Goal: Information Seeking & Learning: Learn about a topic

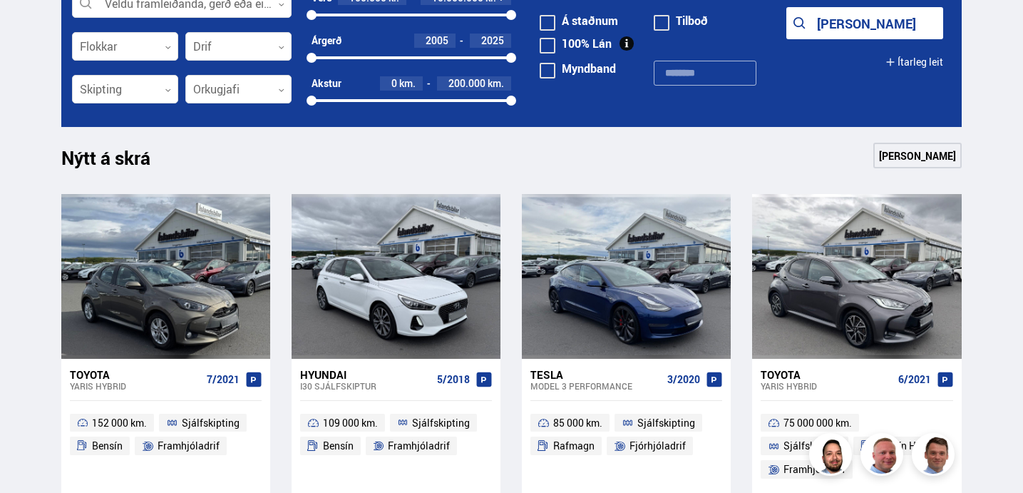
scroll to position [463, 0]
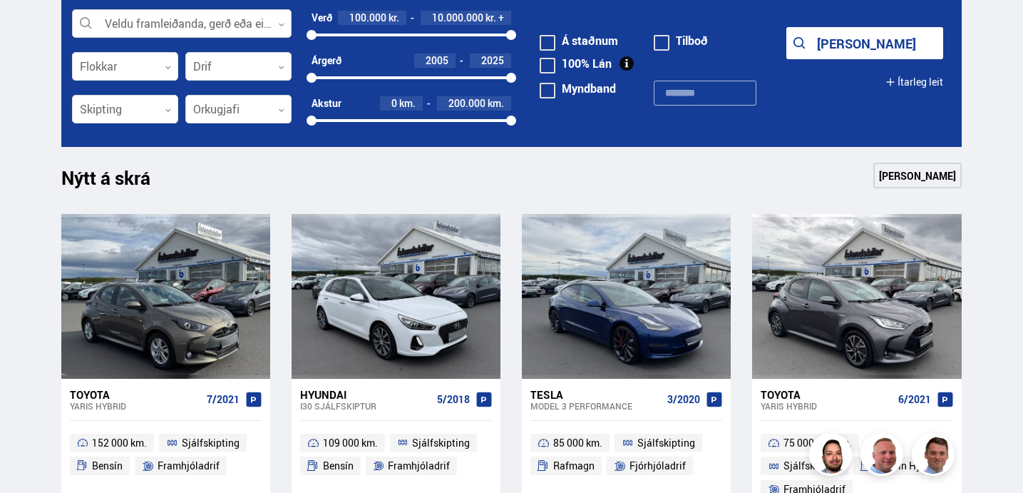
click at [282, 24] on icon at bounding box center [281, 24] width 5 height 3
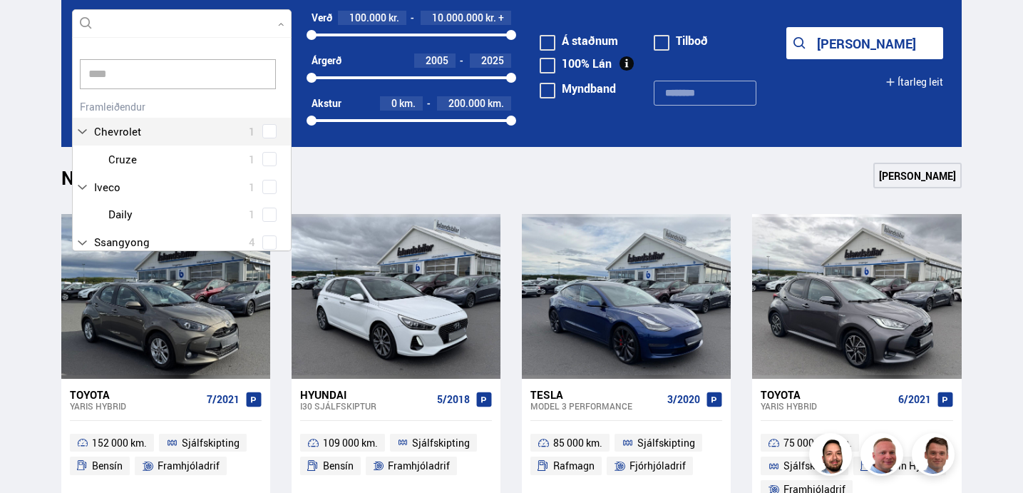
scroll to position [0, 0]
type input "*****"
click at [266, 129] on div "Volvo 14 Volvo EX30 1 Volvo V40 1 Volvo V60 2 Volvo XC40 5 Volvo XC60 4 Volvo X…" at bounding box center [182, 203] width 218 height 215
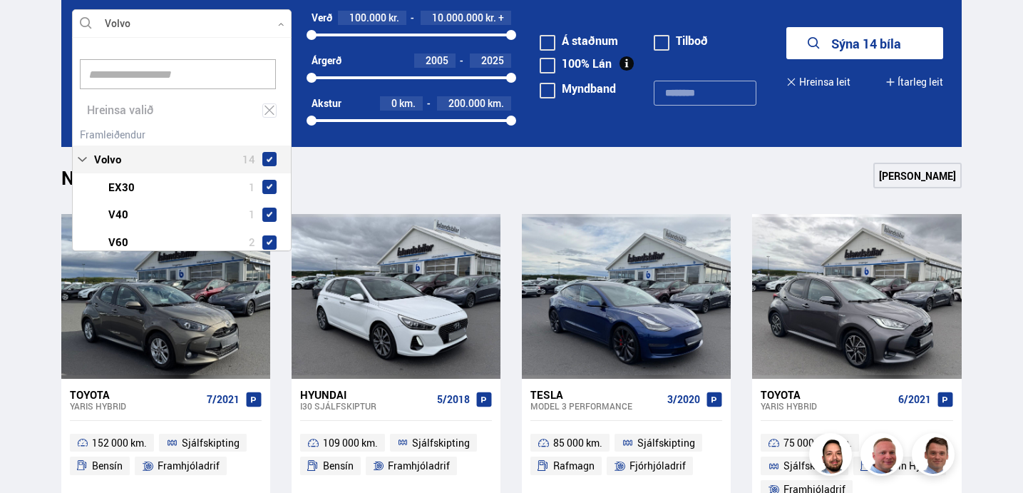
click at [881, 39] on button "Sýna 14 bíla" at bounding box center [864, 43] width 157 height 32
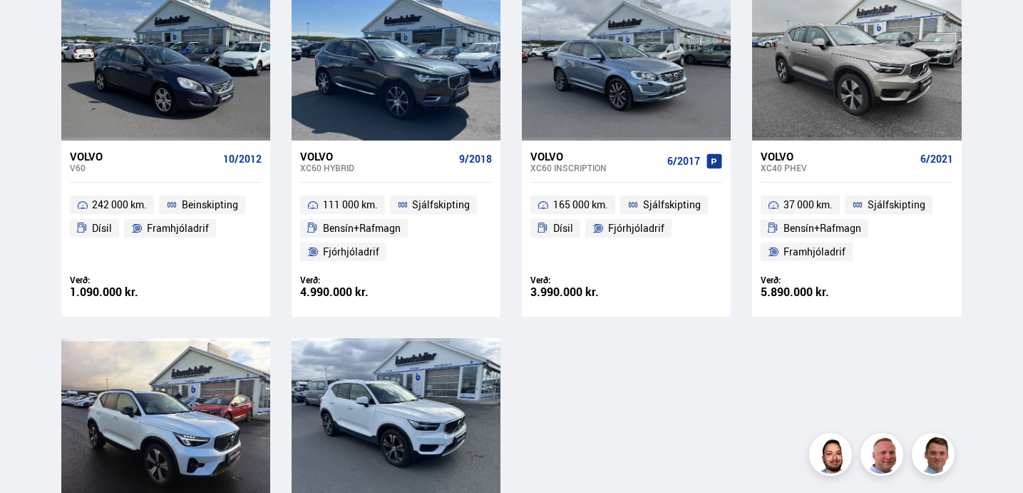
scroll to position [1055, 0]
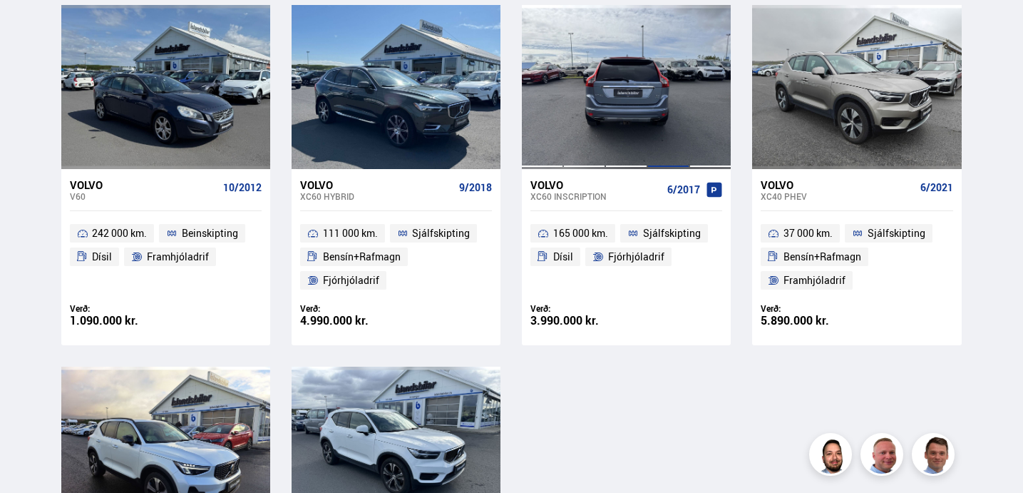
click at [668, 128] on div at bounding box center [668, 87] width 42 height 164
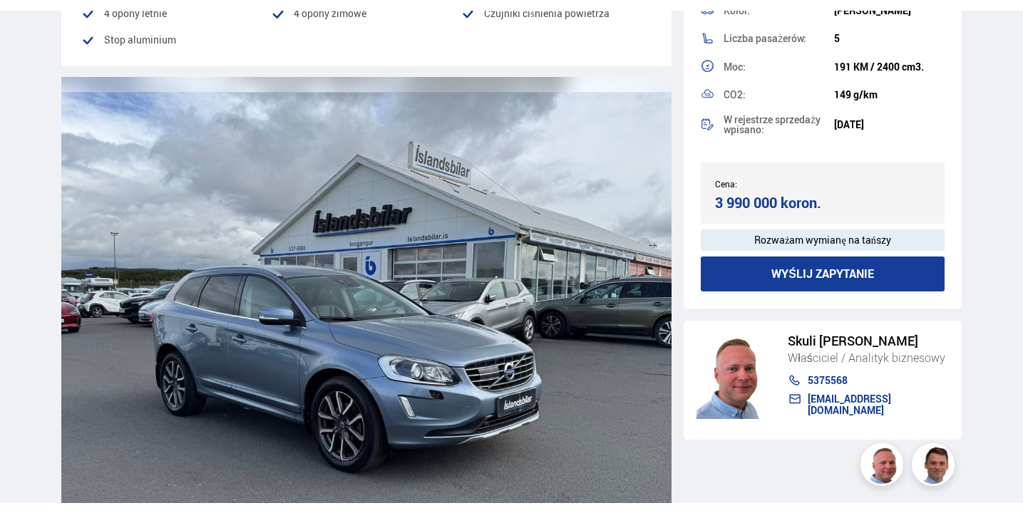
scroll to position [2053, 0]
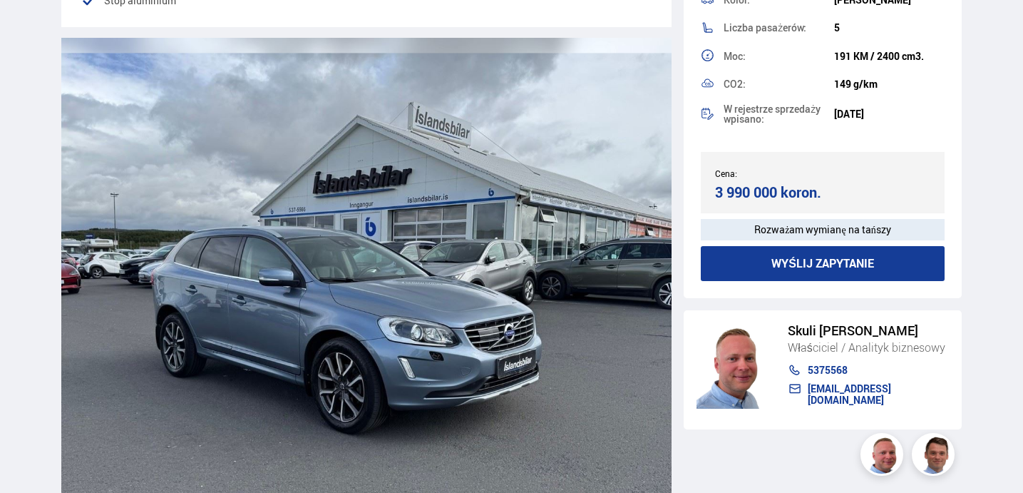
click at [568, 282] on img at bounding box center [366, 282] width 611 height 488
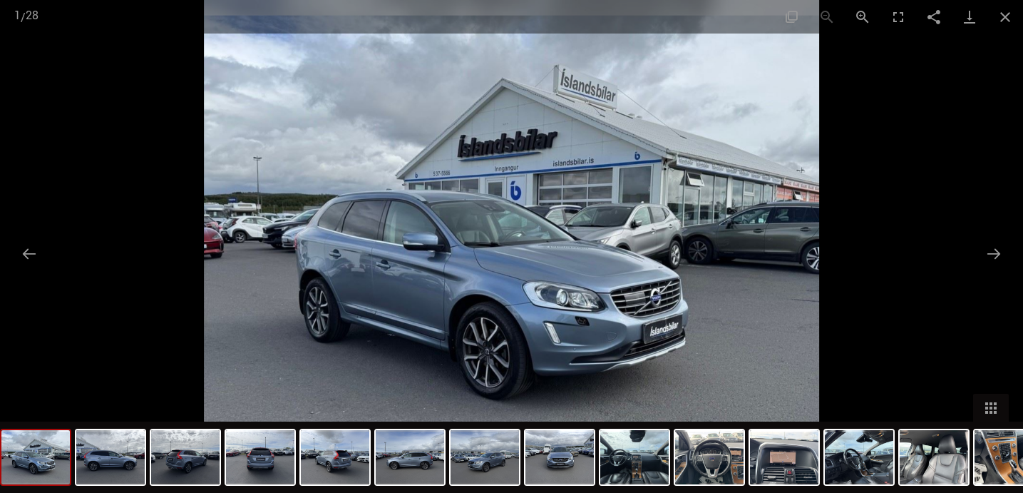
click at [612, 277] on img at bounding box center [512, 246] width 616 height 493
click at [607, 296] on img at bounding box center [512, 246] width 616 height 493
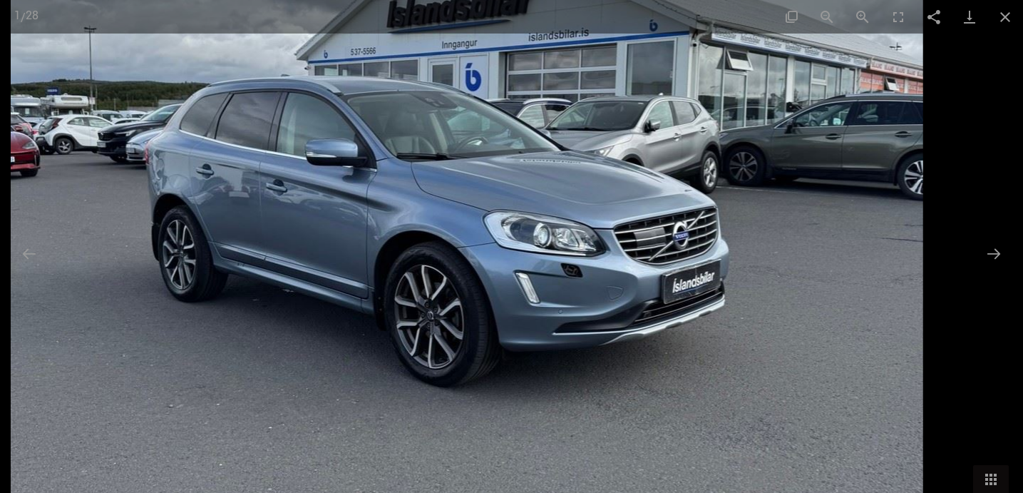
drag, startPoint x: 858, startPoint y: 305, endPoint x: 861, endPoint y: 246, distance: 59.2
click at [861, 246] on img at bounding box center [467, 160] width 912 height 730
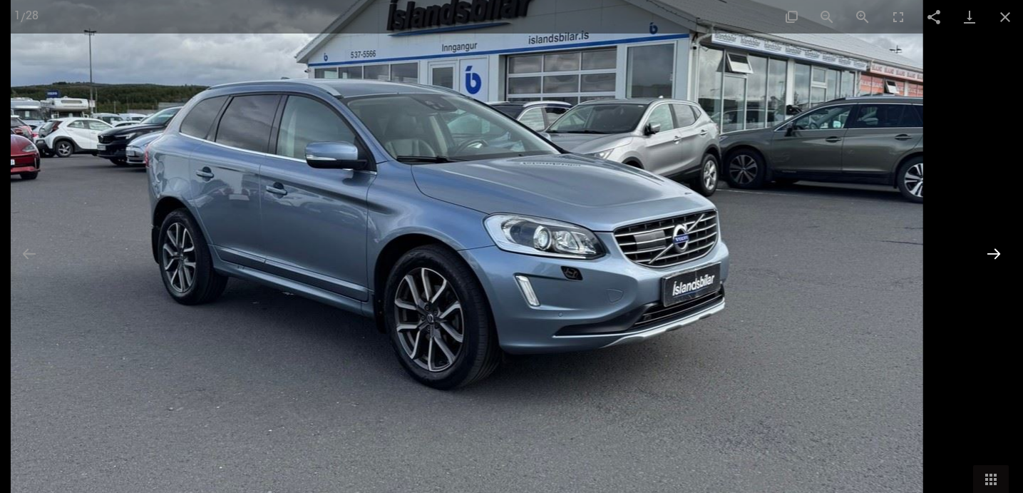
click at [994, 254] on button "Następny slajd" at bounding box center [994, 253] width 30 height 28
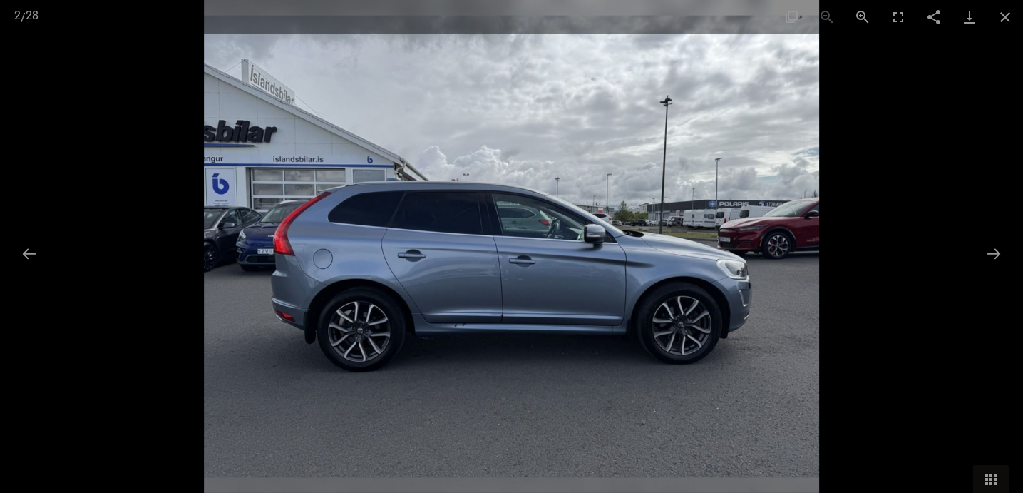
click at [638, 331] on img at bounding box center [512, 246] width 616 height 493
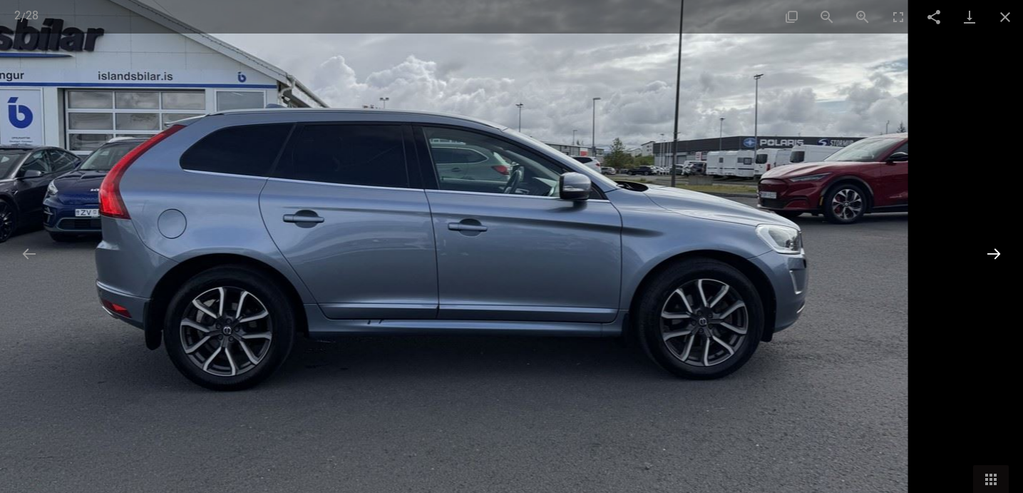
click at [996, 251] on button "Następny slajd" at bounding box center [994, 253] width 30 height 28
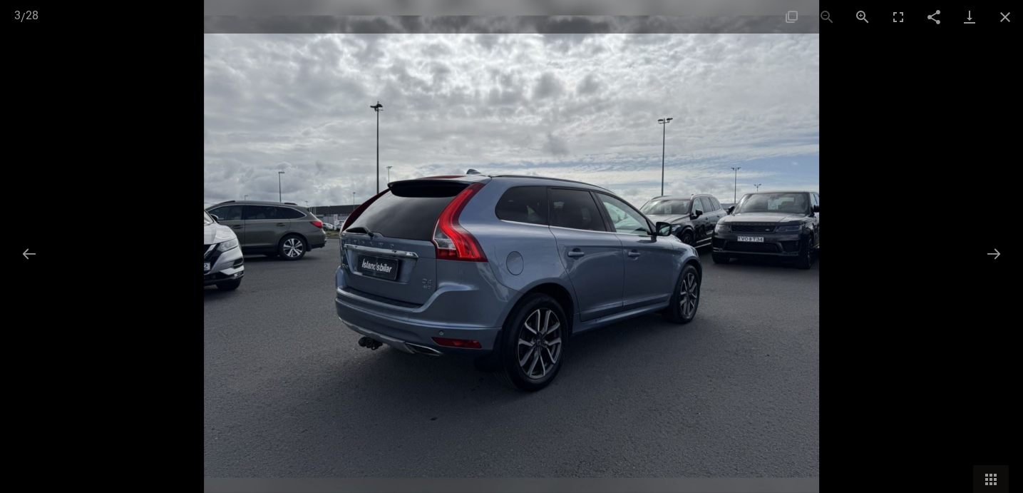
click at [614, 319] on img at bounding box center [512, 246] width 616 height 493
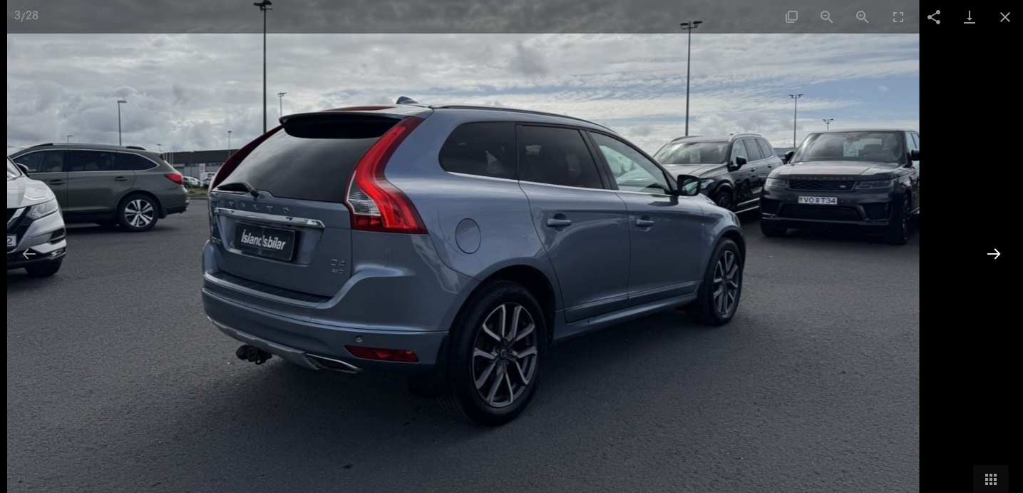
click at [995, 252] on button "Następny slajd" at bounding box center [994, 253] width 30 height 28
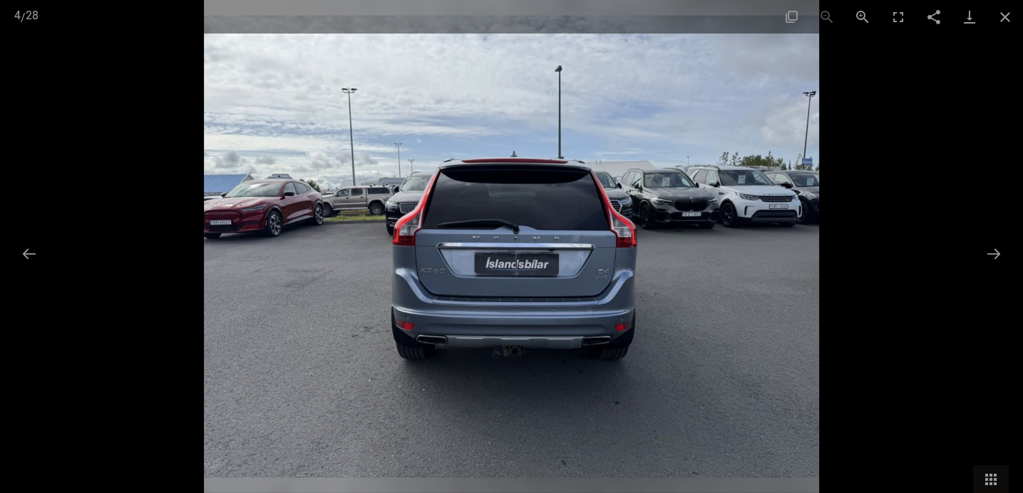
click at [522, 306] on img at bounding box center [512, 246] width 616 height 493
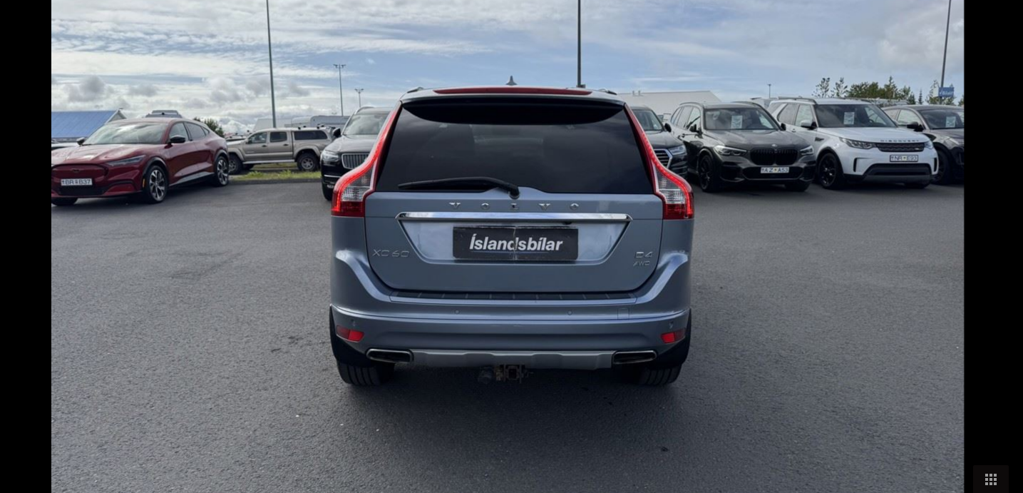
click at [992, 255] on button "Następny slajd" at bounding box center [1001, 253] width 30 height 28
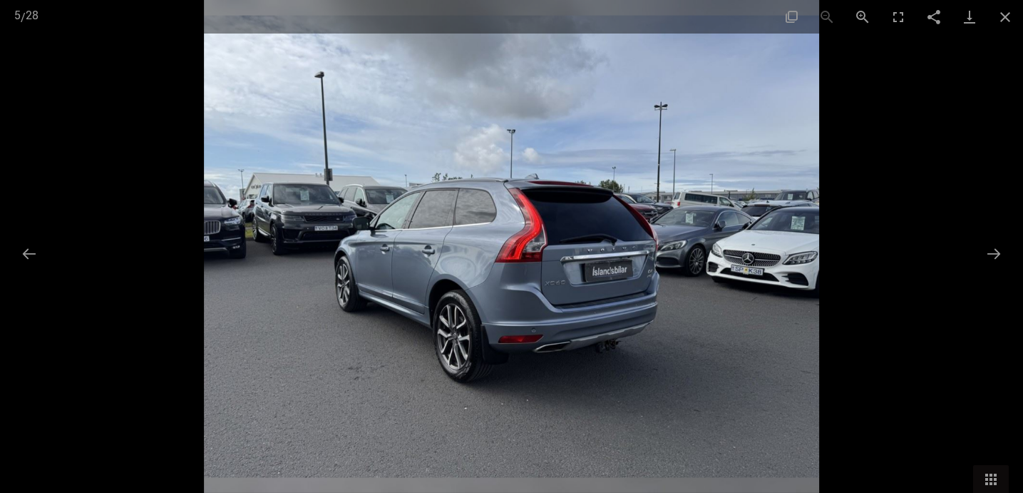
click at [508, 352] on img at bounding box center [512, 246] width 616 height 493
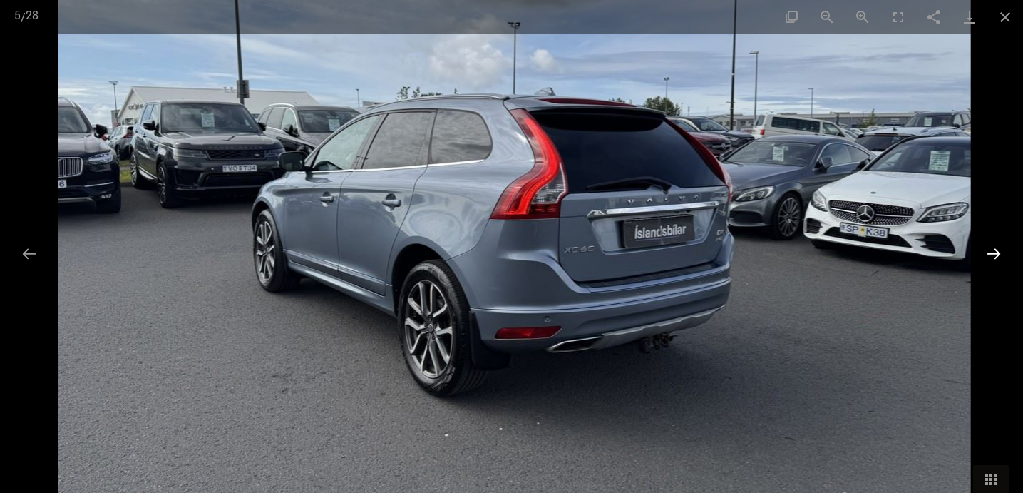
click at [996, 252] on button "Następny slajd" at bounding box center [994, 253] width 30 height 28
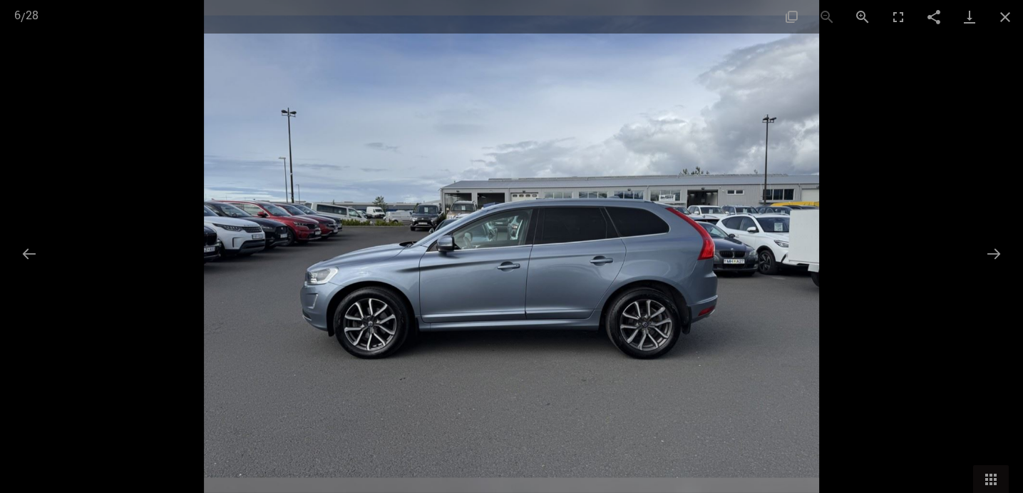
click at [552, 359] on img at bounding box center [512, 246] width 616 height 493
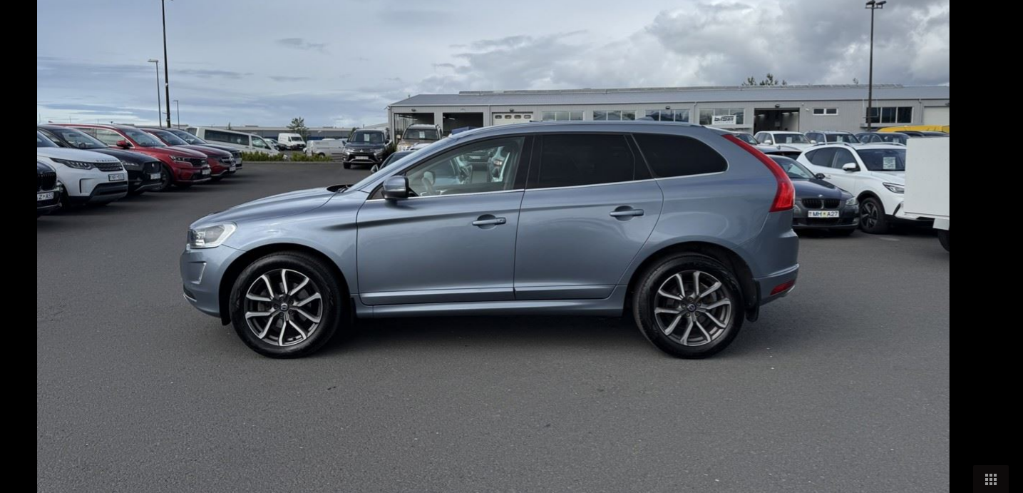
click at [993, 255] on button "Następny slajd" at bounding box center [1001, 253] width 30 height 28
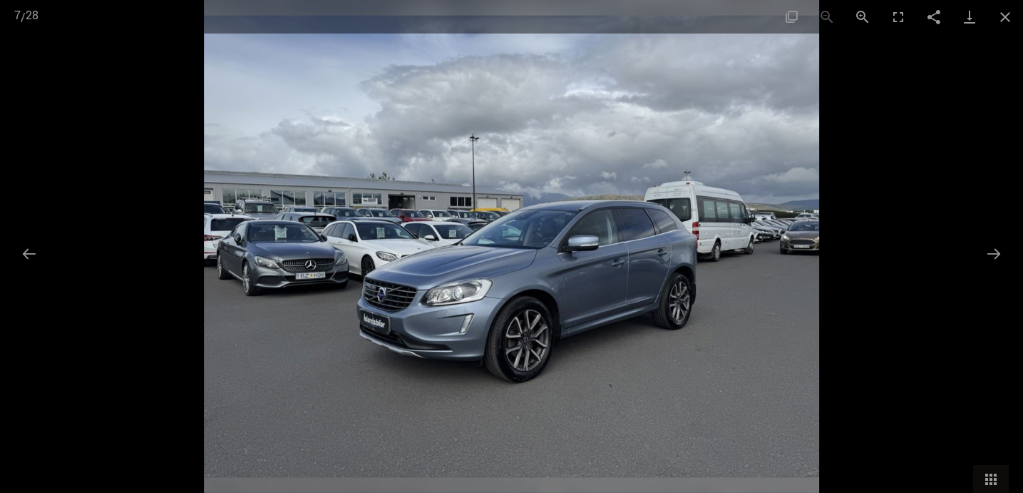
click at [587, 351] on img at bounding box center [512, 246] width 616 height 493
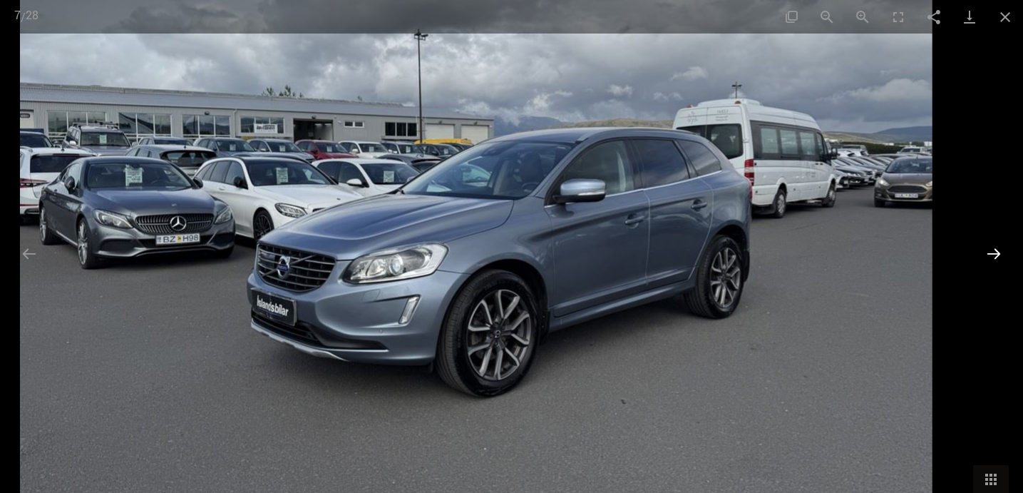
click at [995, 249] on button "Następny slajd" at bounding box center [994, 253] width 30 height 28
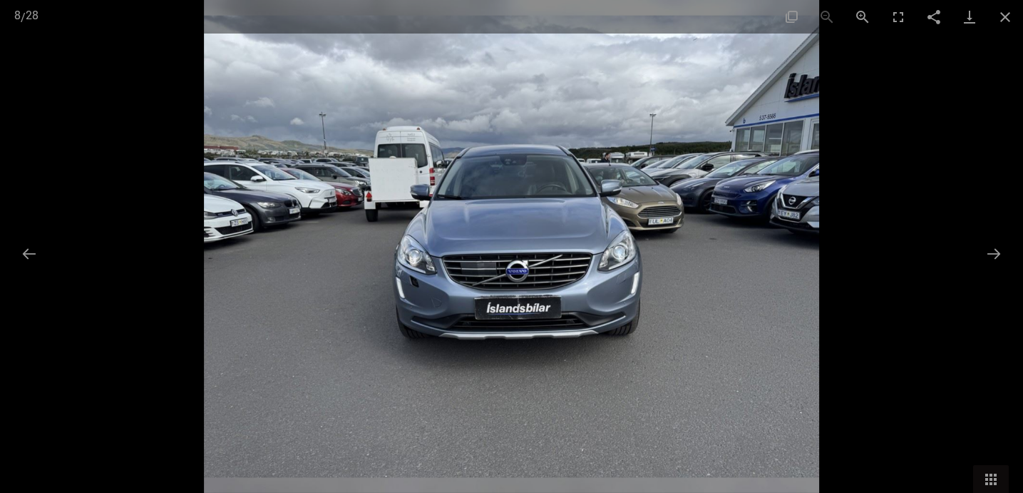
click at [480, 273] on img at bounding box center [512, 246] width 616 height 493
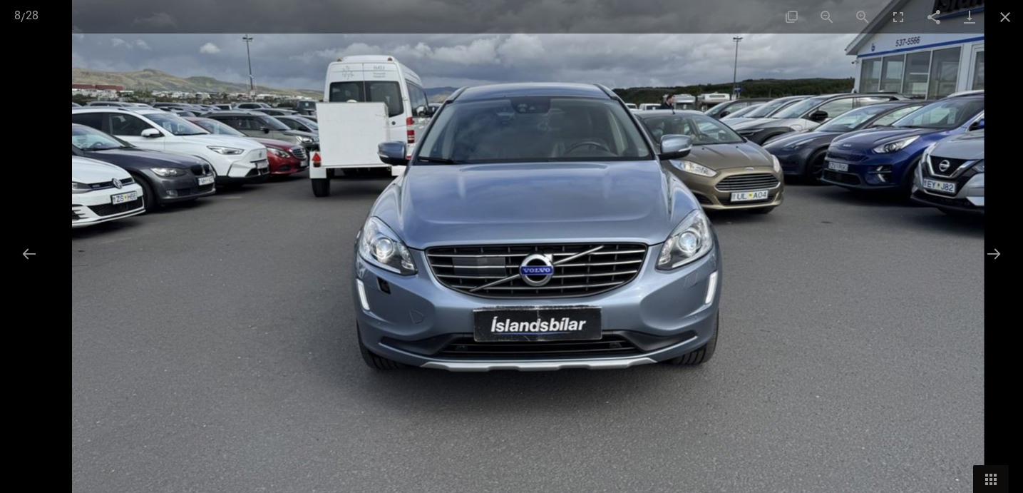
click at [480, 273] on img at bounding box center [527, 234] width 912 height 730
click at [998, 256] on button "Następny slajd" at bounding box center [994, 253] width 30 height 28
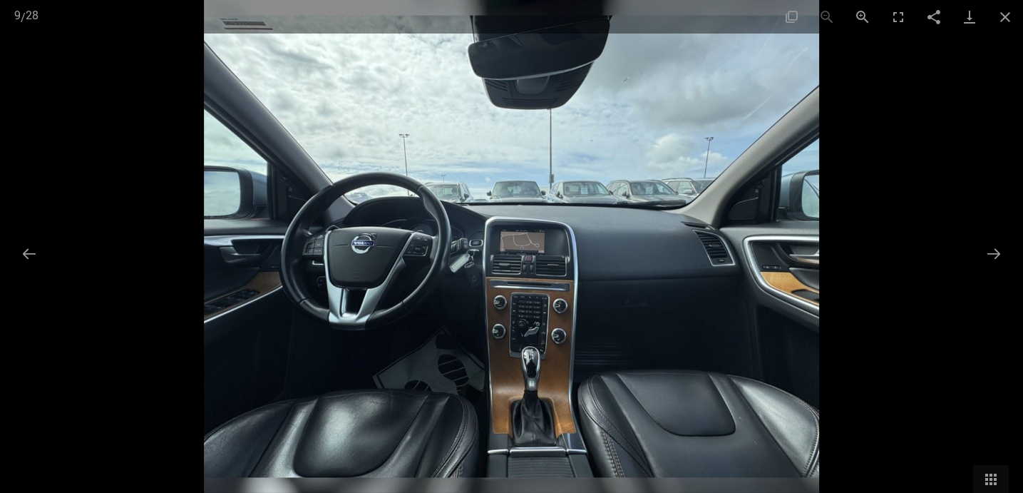
click at [509, 410] on img at bounding box center [512, 246] width 616 height 493
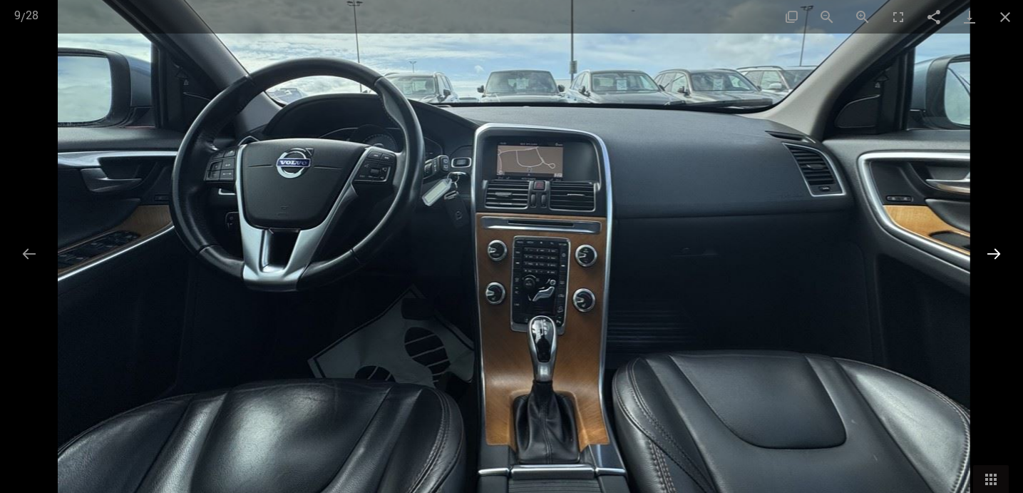
click at [995, 251] on button "Następny slajd" at bounding box center [994, 253] width 30 height 28
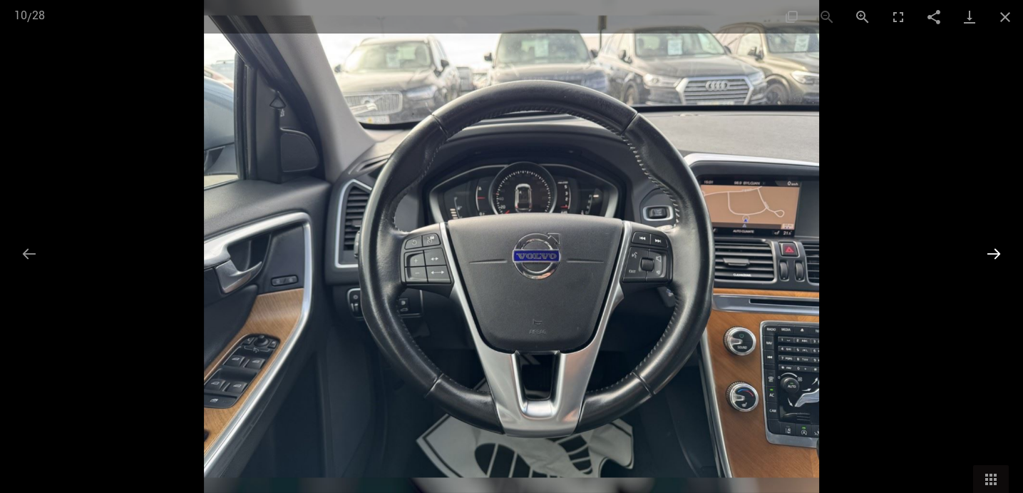
click at [997, 252] on button "Następny slajd" at bounding box center [994, 253] width 30 height 28
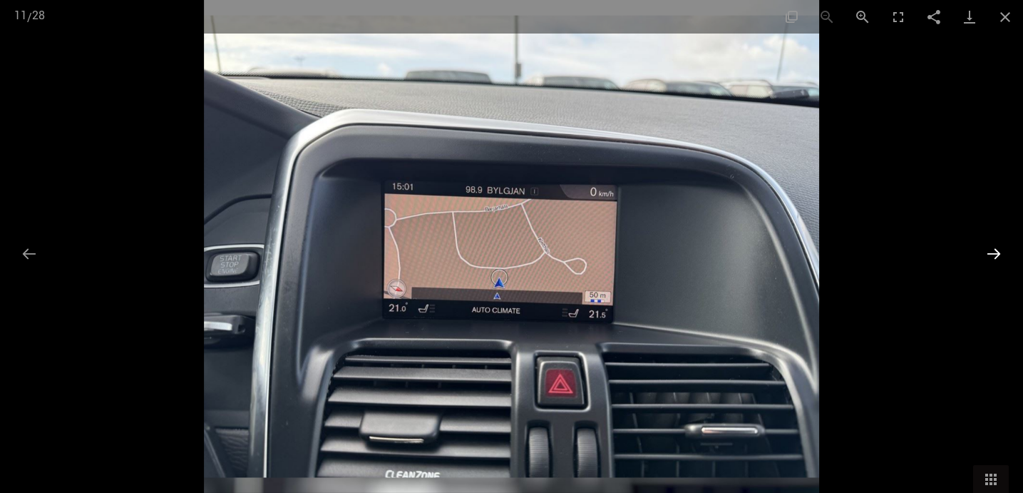
click at [997, 252] on button "Następny slajd" at bounding box center [994, 253] width 30 height 28
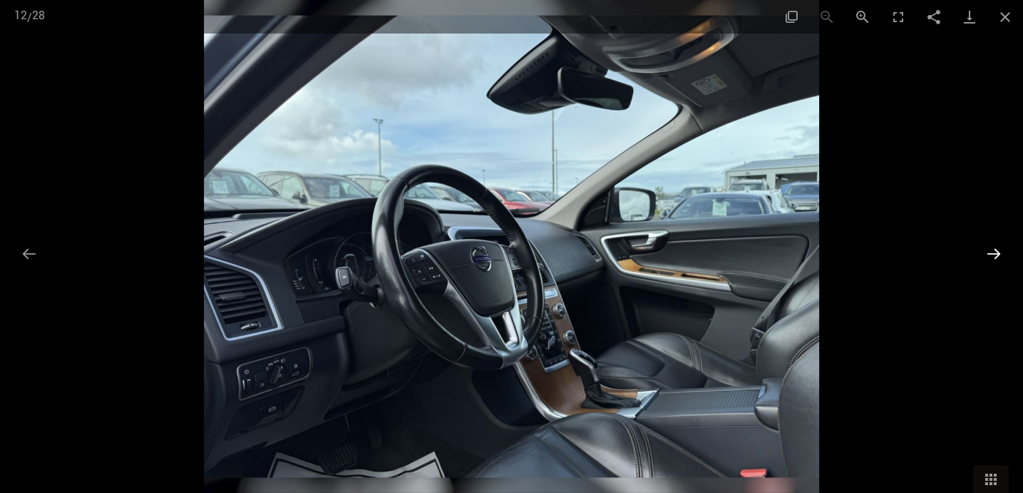
click at [997, 252] on button "Następny slajd" at bounding box center [994, 253] width 30 height 28
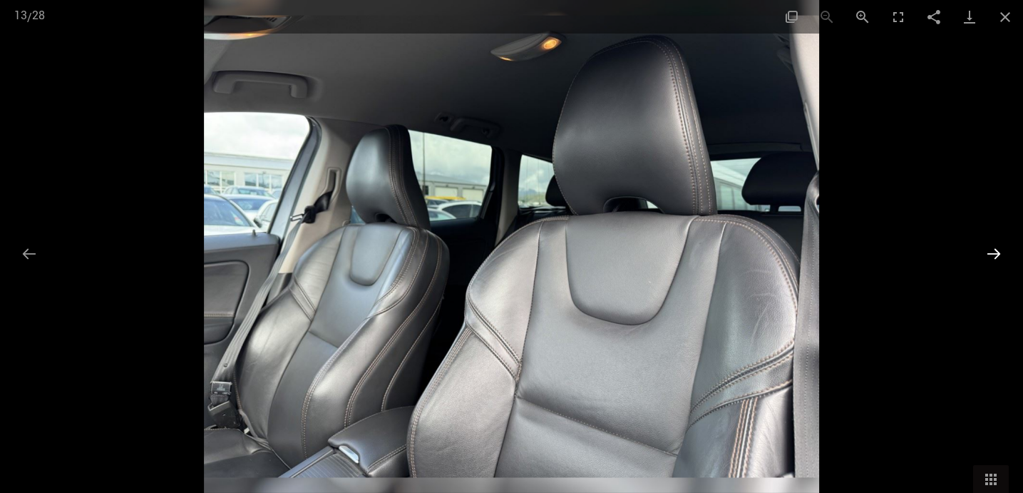
click at [997, 252] on button "Następny slajd" at bounding box center [994, 253] width 30 height 28
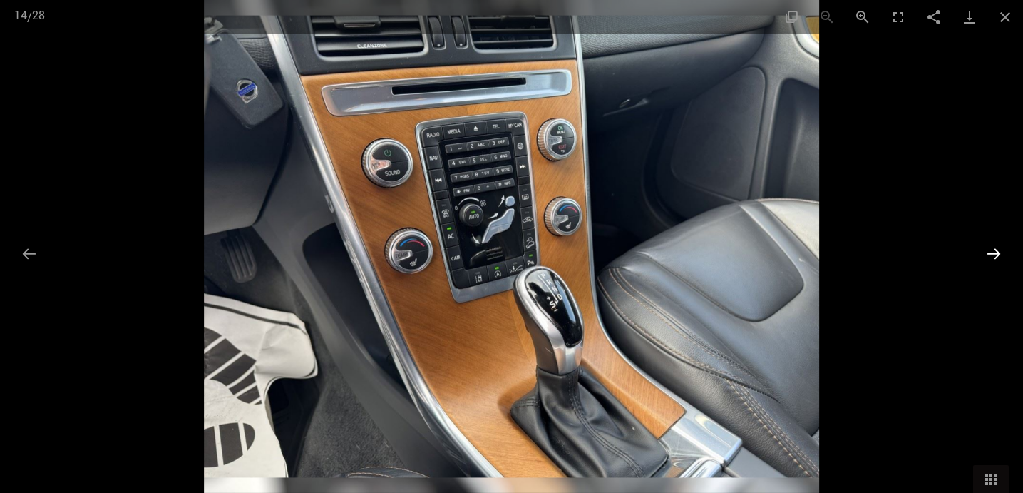
click at [996, 253] on button "Następny slajd" at bounding box center [994, 253] width 30 height 28
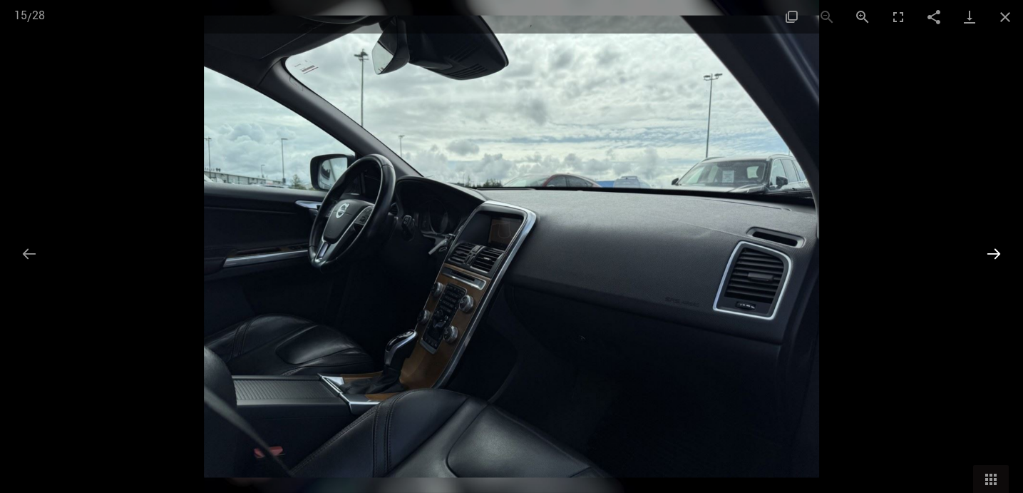
click at [996, 253] on button "Następny slajd" at bounding box center [994, 253] width 30 height 28
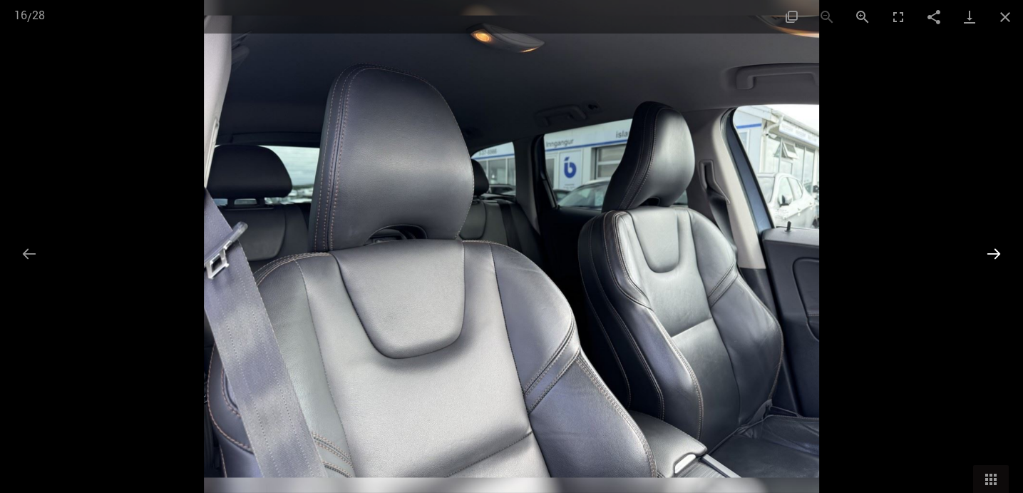
click at [996, 254] on button "Następny slajd" at bounding box center [994, 253] width 30 height 28
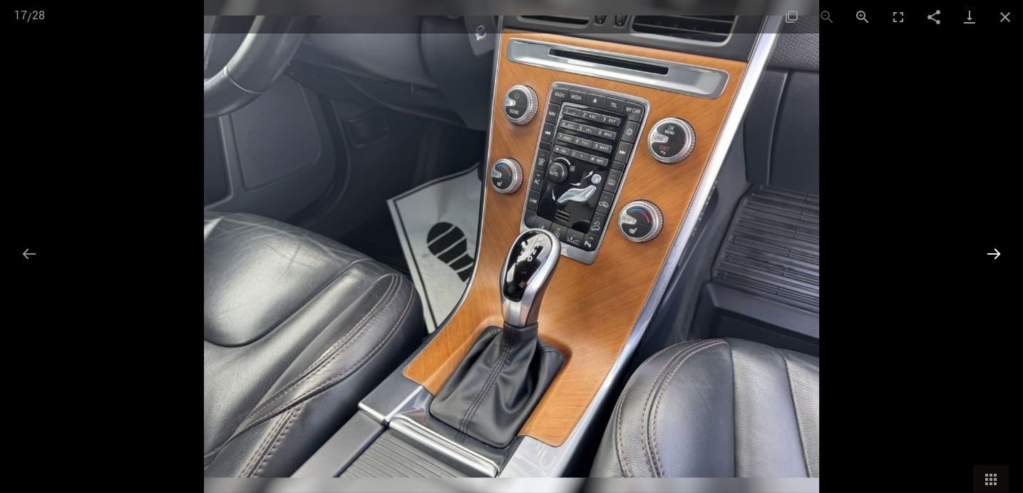
click at [996, 254] on button "Następny slajd" at bounding box center [994, 253] width 30 height 28
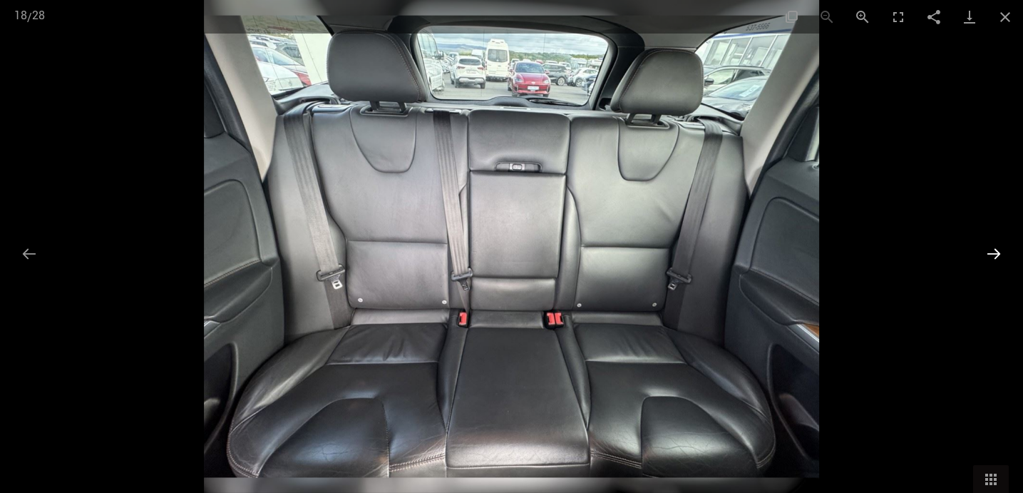
click at [996, 253] on button "Następny slajd" at bounding box center [994, 253] width 30 height 28
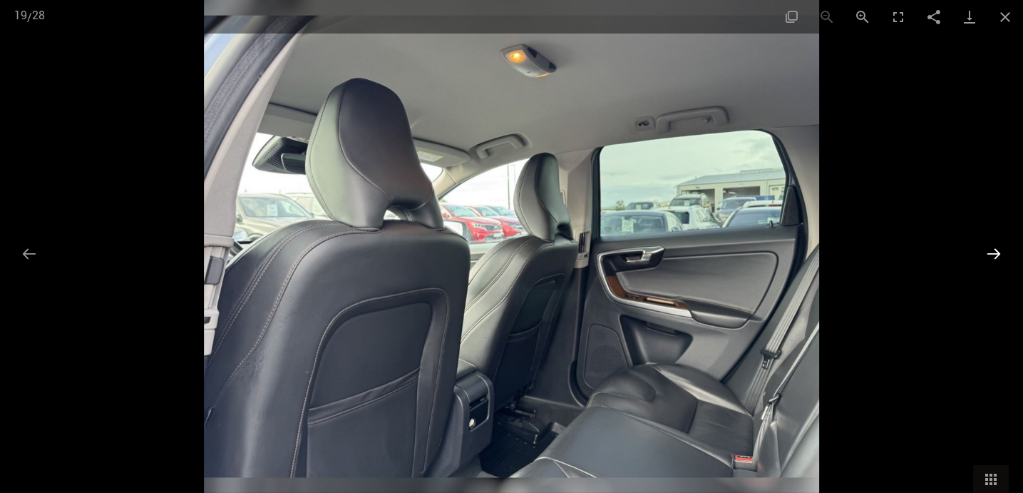
click at [996, 253] on button "Następny slajd" at bounding box center [994, 253] width 30 height 28
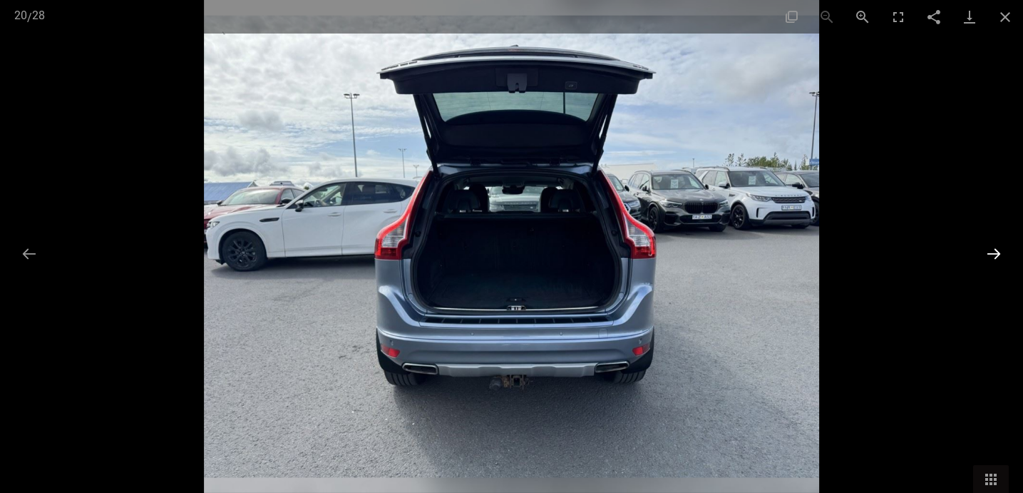
click at [996, 253] on button "Następny slajd" at bounding box center [994, 253] width 30 height 28
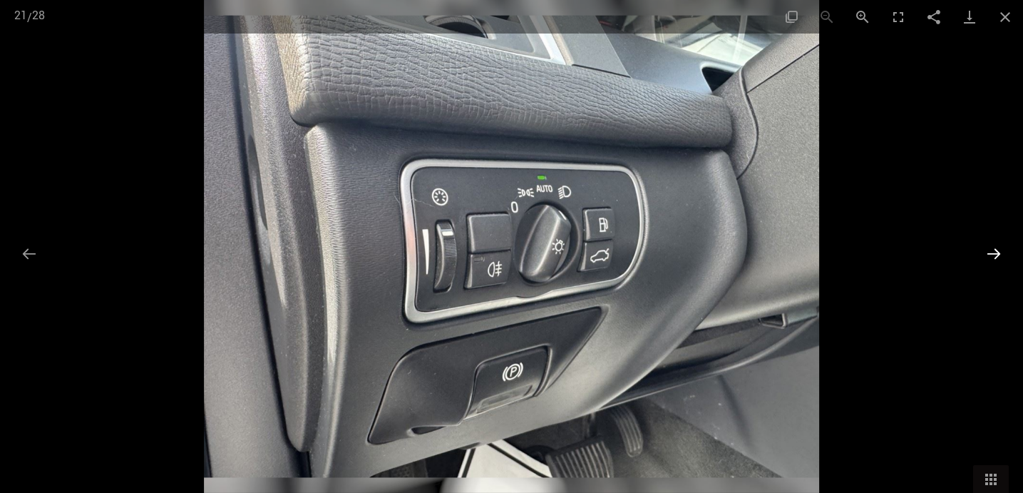
click at [996, 254] on button "Następny slajd" at bounding box center [994, 253] width 30 height 28
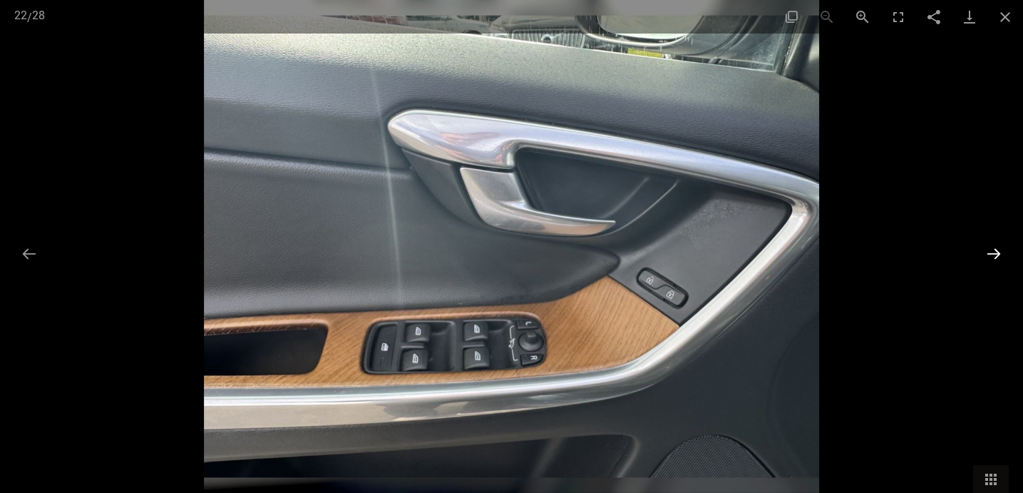
click at [996, 254] on button "Następny slajd" at bounding box center [994, 253] width 30 height 28
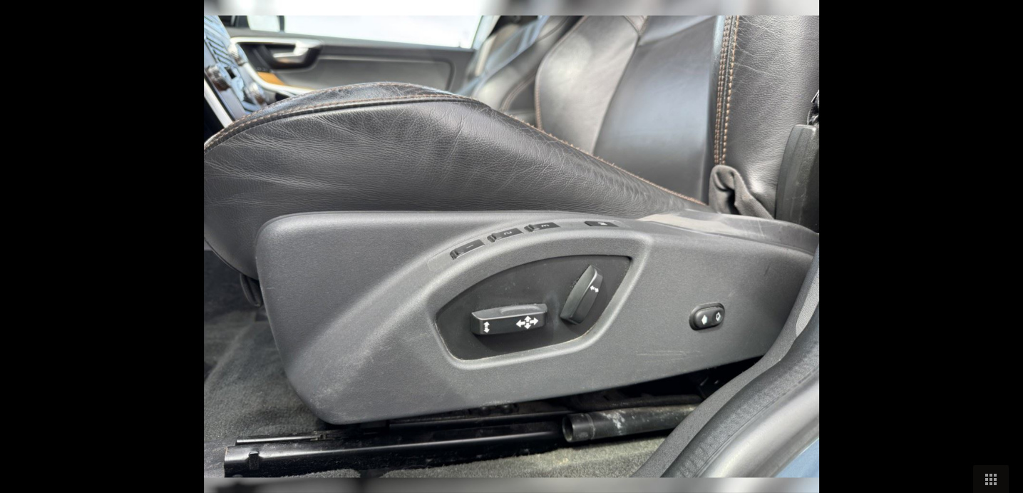
click at [996, 254] on button "Następny slajd" at bounding box center [1001, 253] width 30 height 28
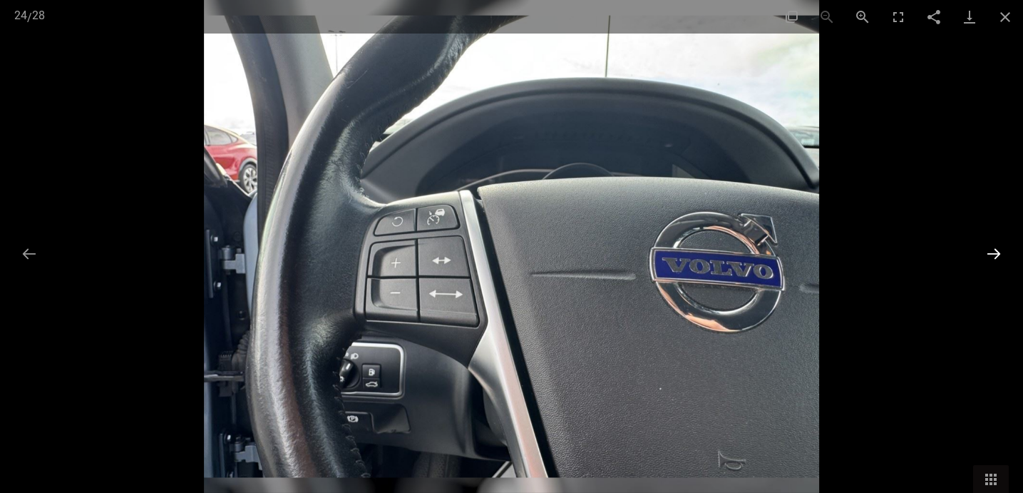
click at [996, 254] on button "Następny slajd" at bounding box center [994, 253] width 30 height 28
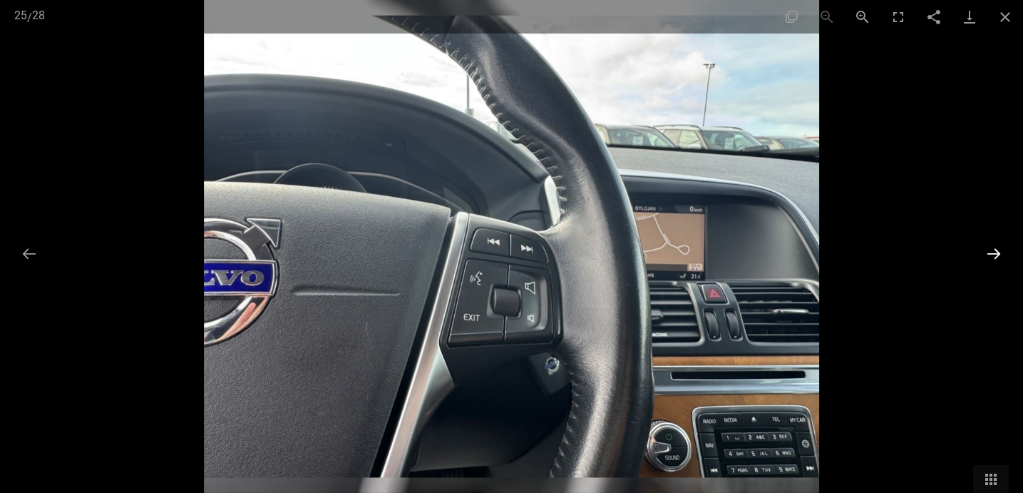
click at [996, 254] on button "Następny slajd" at bounding box center [994, 253] width 30 height 28
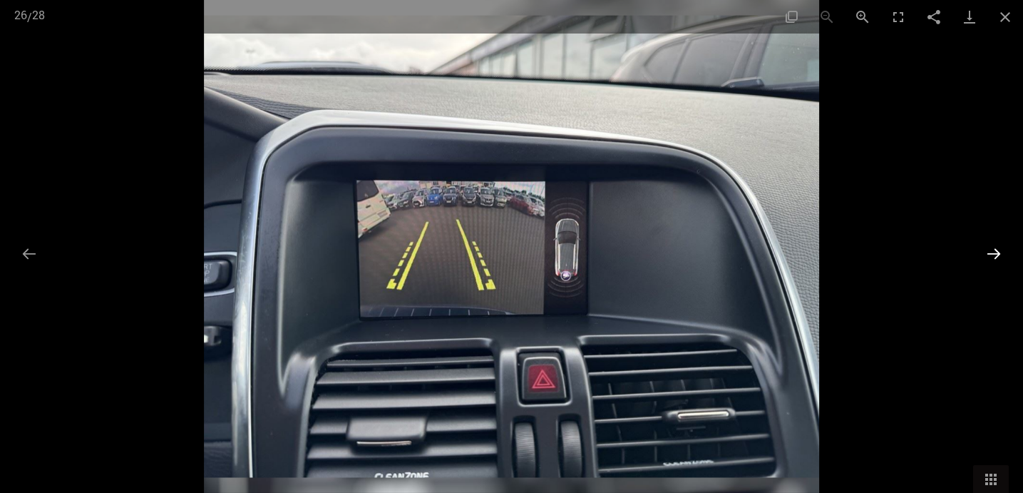
click at [996, 254] on button "Następny slajd" at bounding box center [994, 253] width 30 height 28
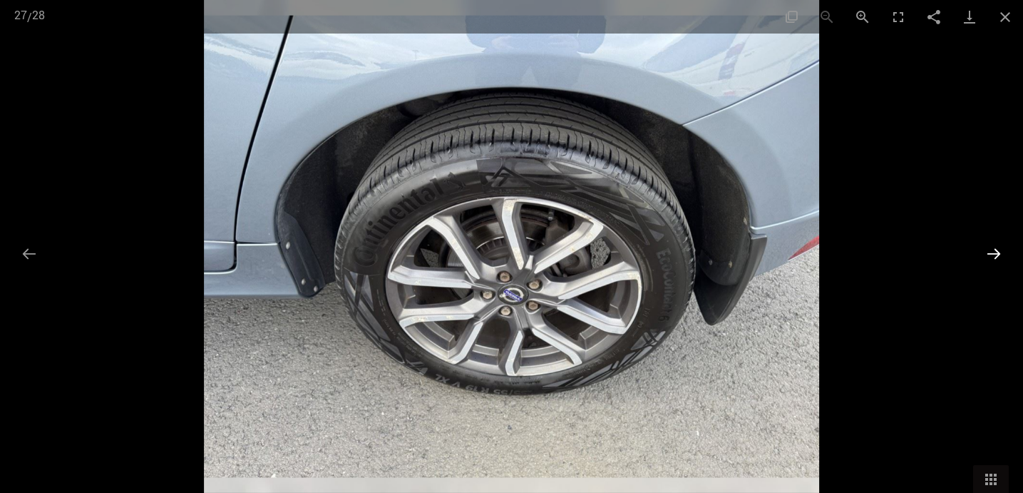
click at [995, 252] on button "Następny slajd" at bounding box center [994, 253] width 30 height 28
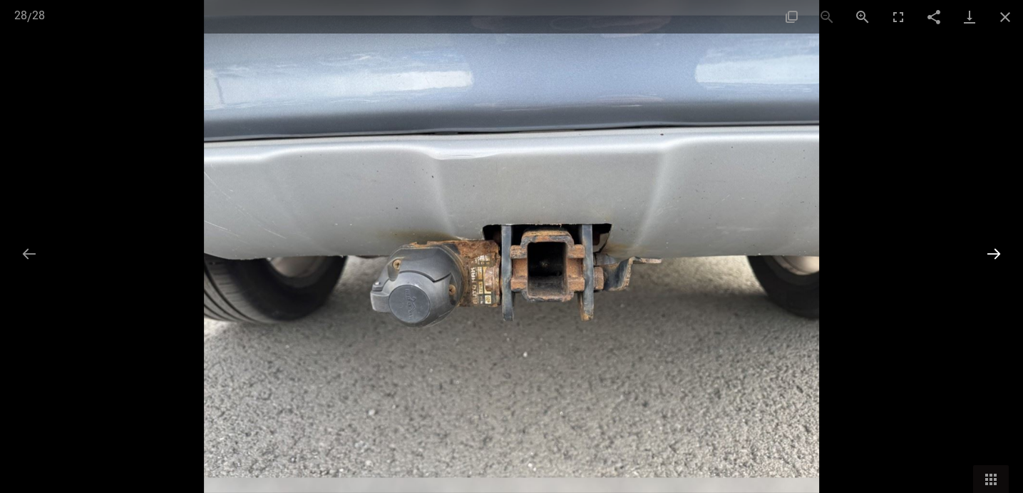
click at [995, 252] on button "Następny slajd" at bounding box center [994, 253] width 30 height 28
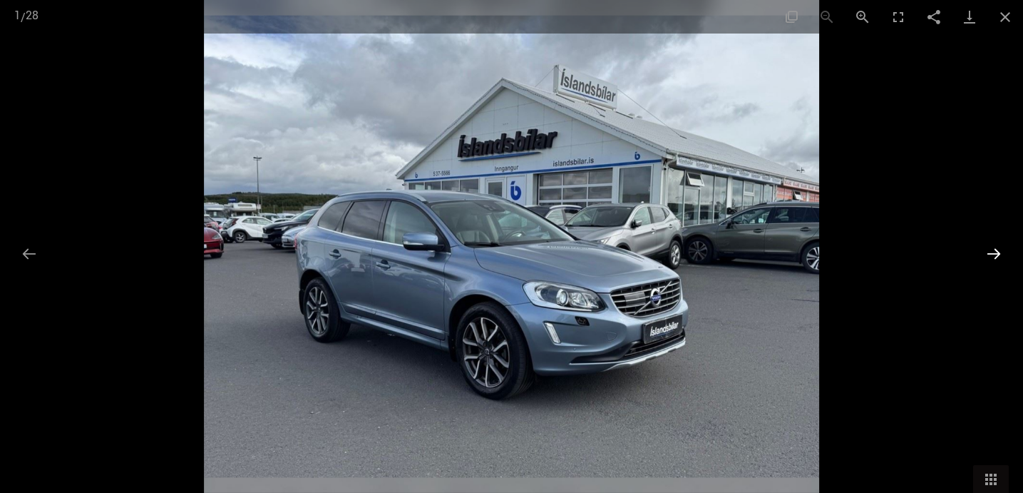
click at [994, 252] on button "Następny slajd" at bounding box center [994, 253] width 30 height 28
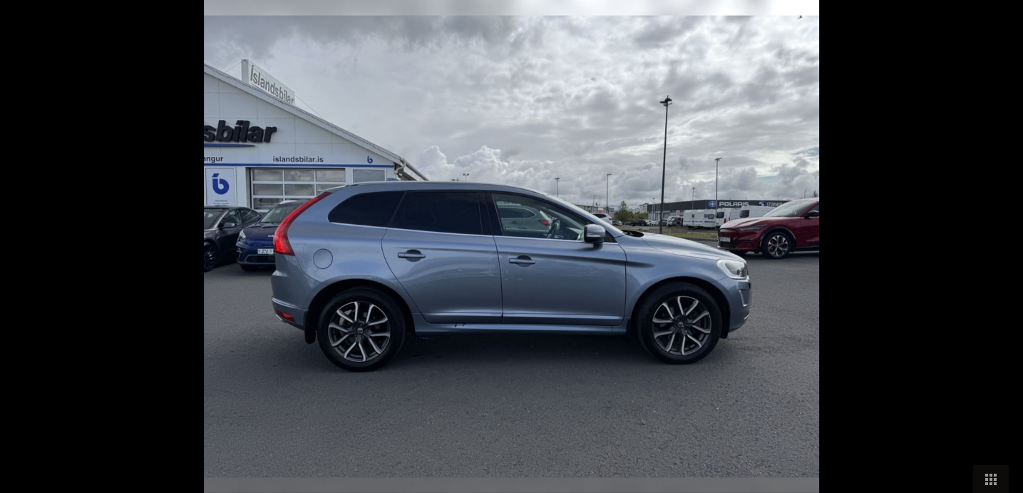
click at [994, 252] on button "Następny slajd" at bounding box center [1001, 253] width 30 height 28
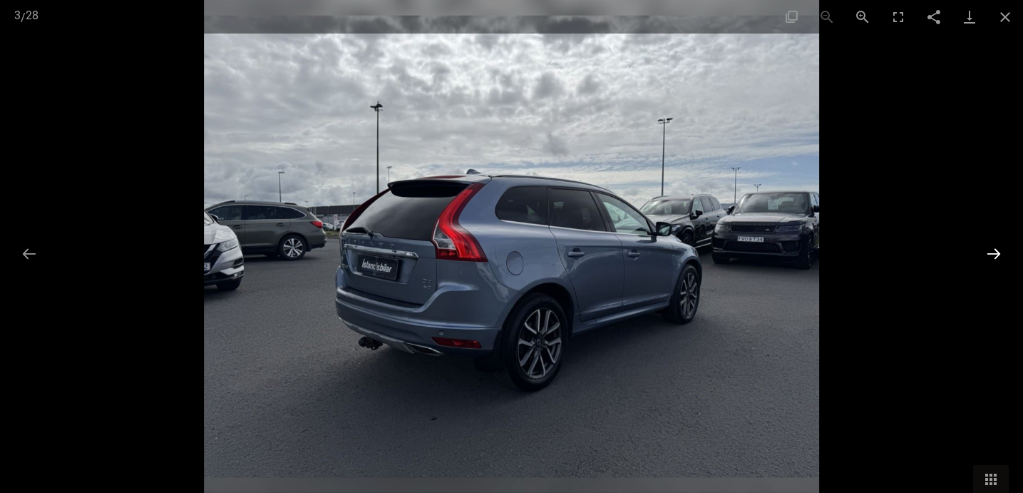
click at [994, 252] on button "Następny slajd" at bounding box center [994, 253] width 30 height 28
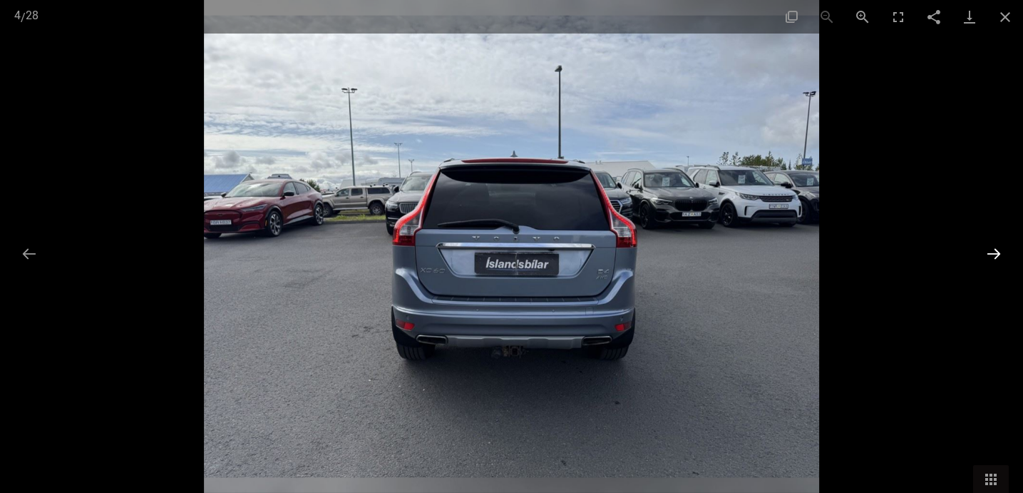
click at [994, 252] on button "Następny slajd" at bounding box center [994, 253] width 30 height 28
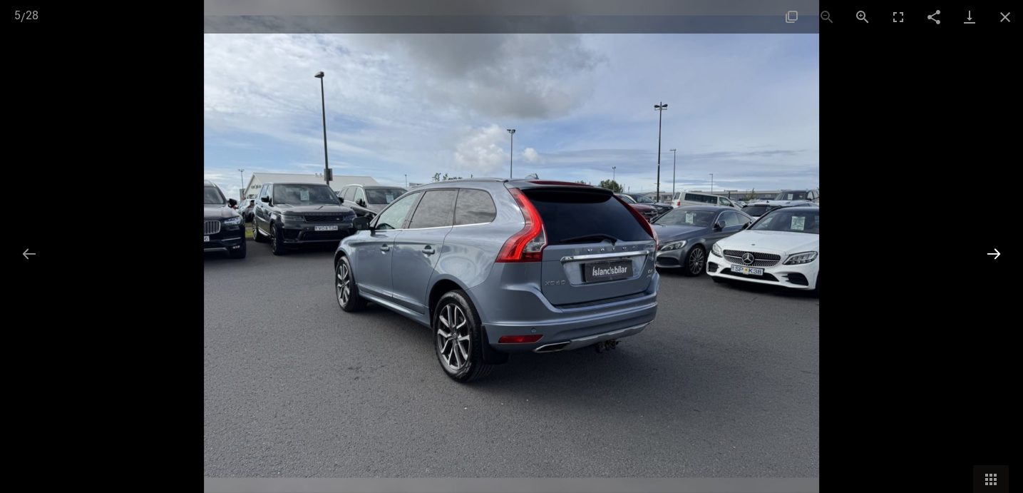
click at [994, 252] on button "Następny slajd" at bounding box center [994, 253] width 30 height 28
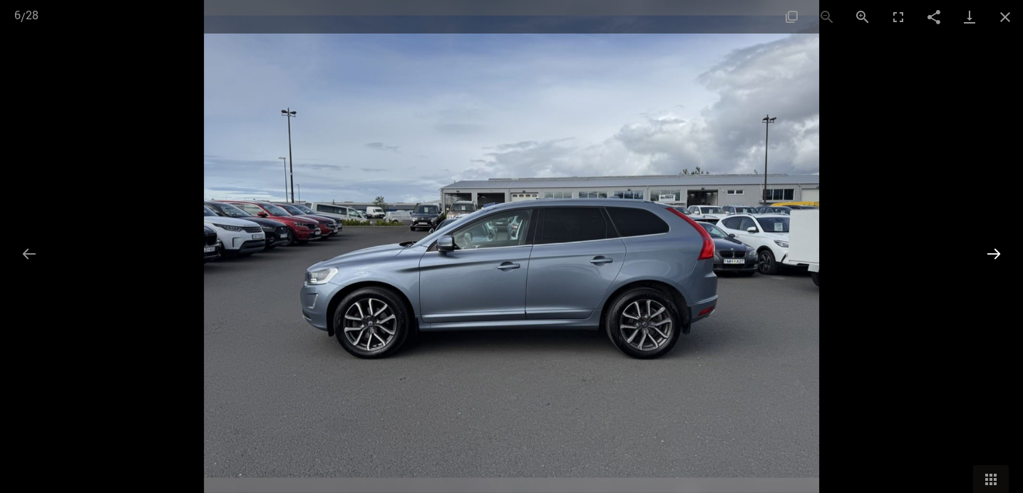
click at [994, 252] on button "Następny slajd" at bounding box center [994, 253] width 30 height 28
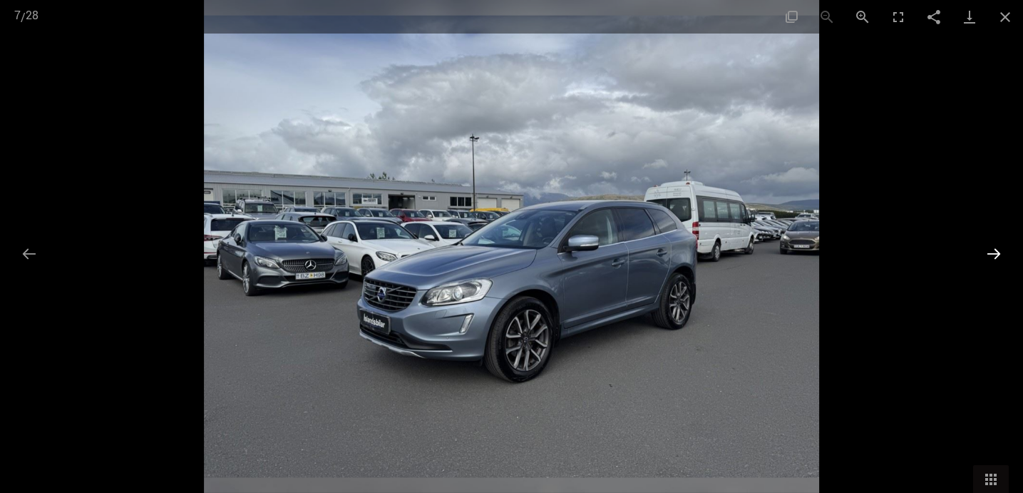
click at [994, 252] on button "Następny slajd" at bounding box center [994, 253] width 30 height 28
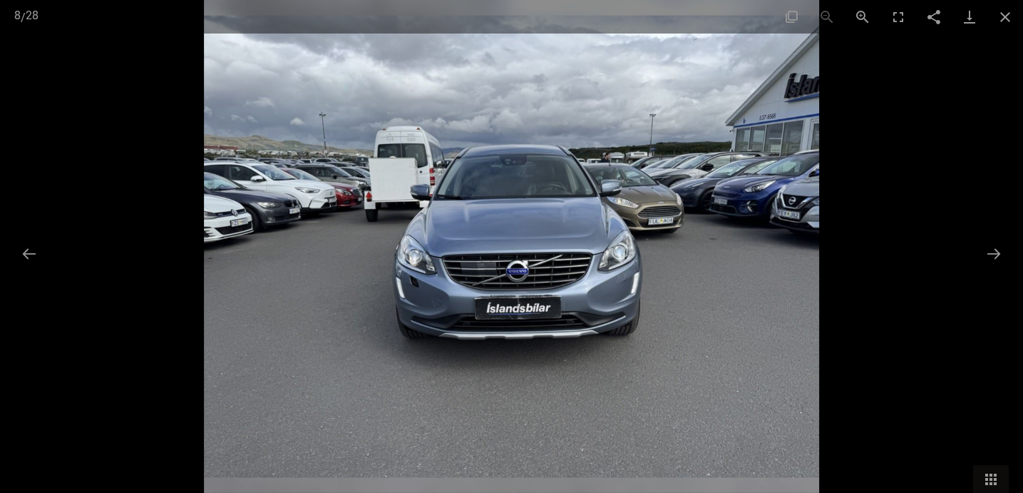
click at [510, 165] on img at bounding box center [512, 246] width 616 height 493
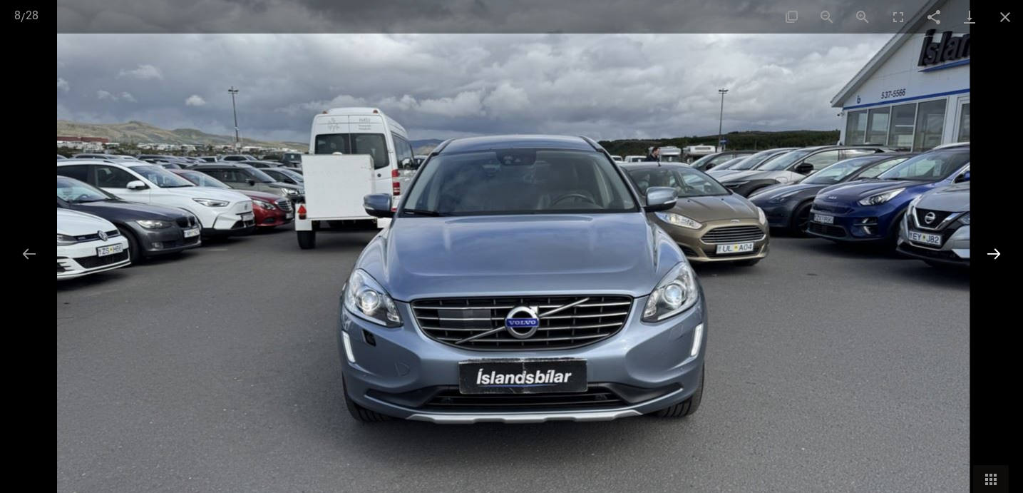
click at [993, 258] on button "Następny slajd" at bounding box center [994, 253] width 30 height 28
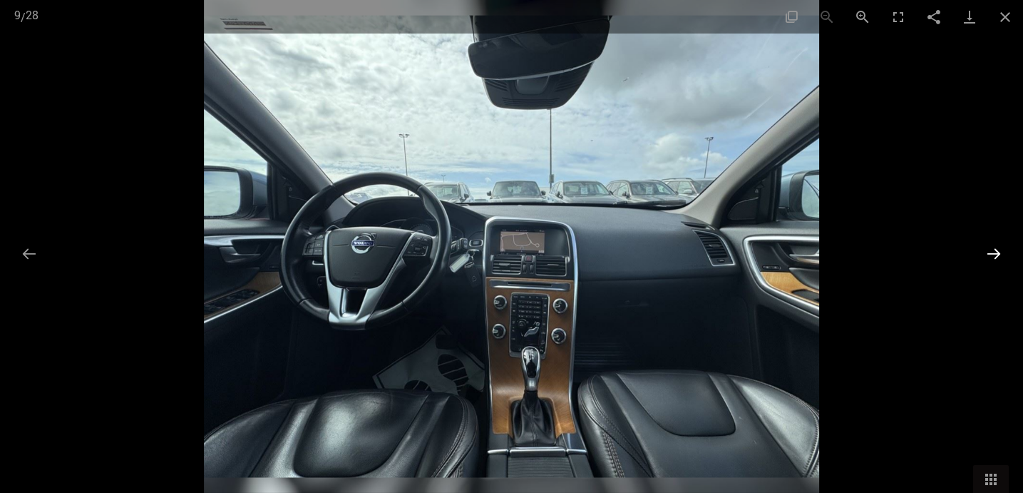
click at [993, 258] on button "Następny slajd" at bounding box center [994, 253] width 30 height 28
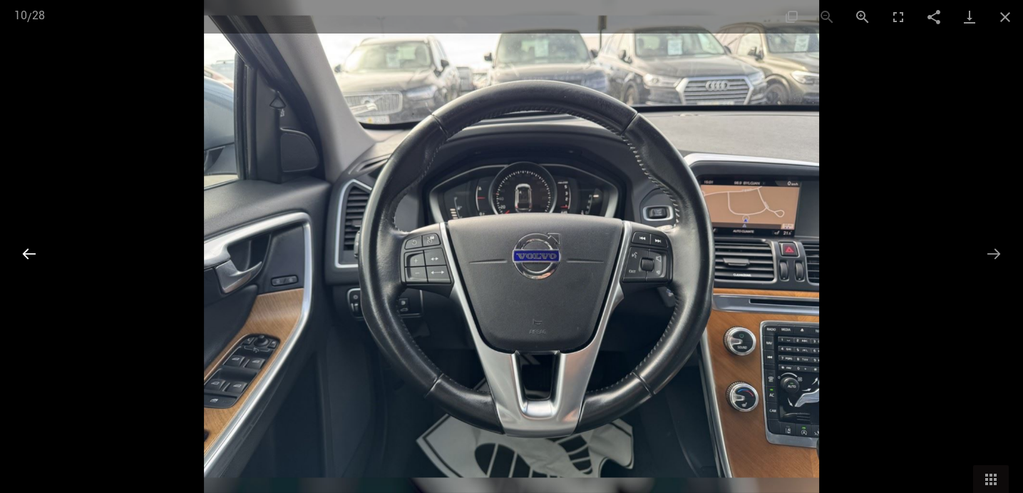
click at [35, 249] on button "Poprzedni slajd" at bounding box center [29, 253] width 30 height 28
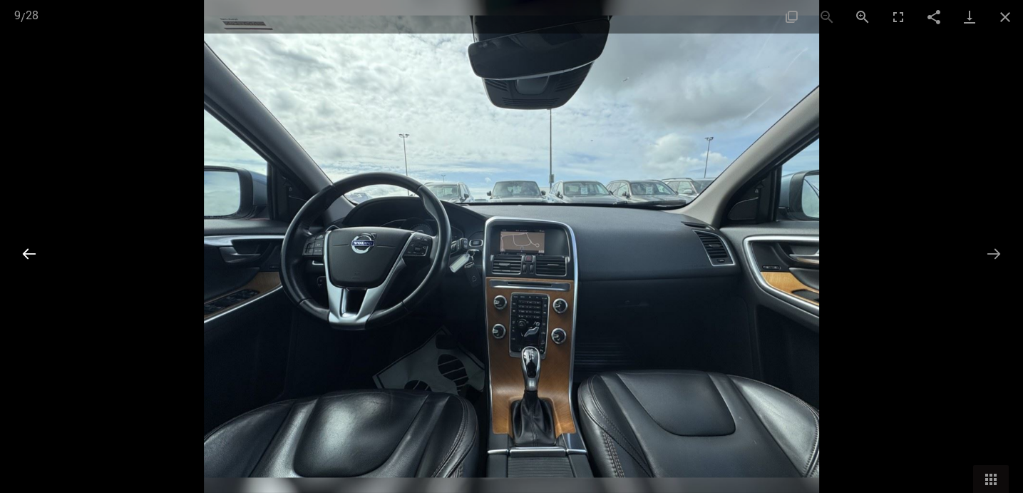
click at [35, 249] on button "Poprzedni slajd" at bounding box center [29, 253] width 30 height 28
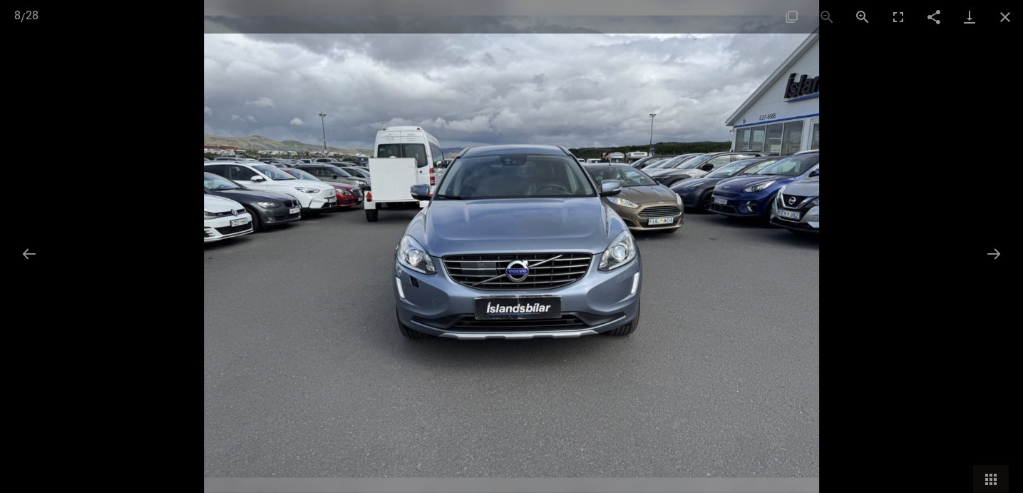
click at [522, 171] on img at bounding box center [512, 246] width 616 height 493
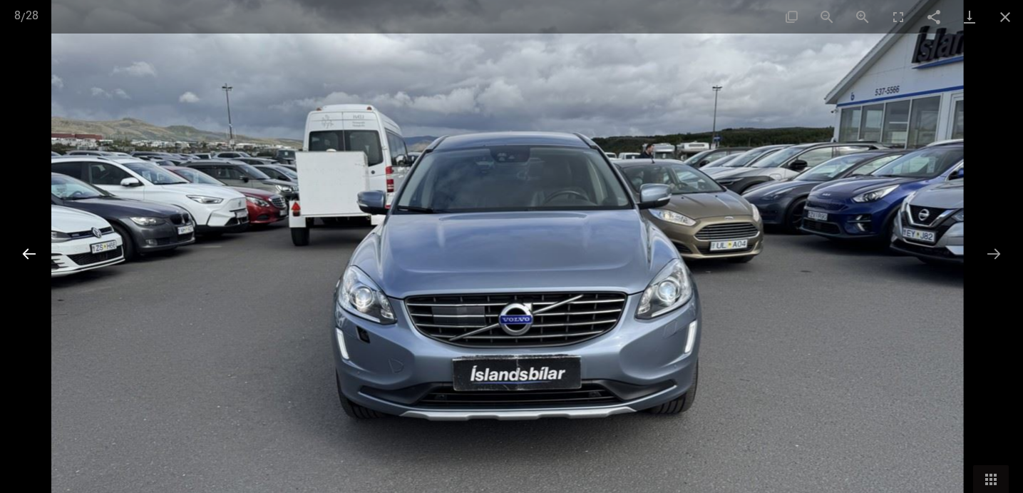
click at [29, 261] on button "Poprzedni slajd" at bounding box center [29, 253] width 30 height 28
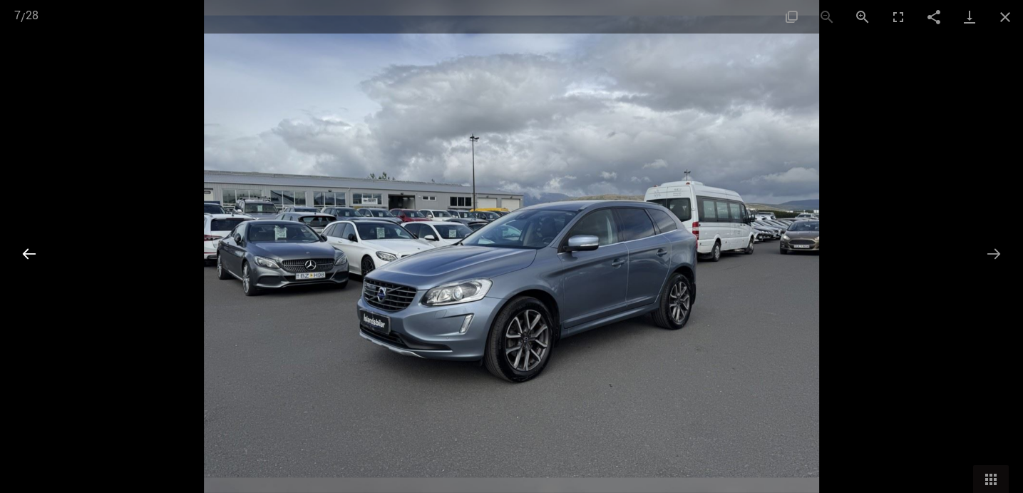
click at [29, 261] on button "Poprzedni slajd" at bounding box center [29, 253] width 30 height 28
click at [499, 334] on img at bounding box center [512, 246] width 616 height 493
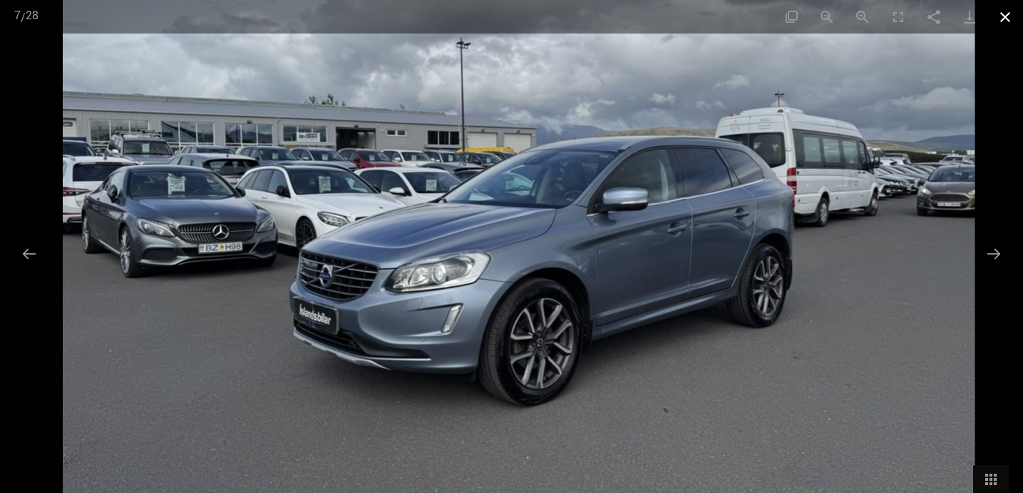
click at [1008, 19] on button "Zamknij galerię" at bounding box center [1005, 17] width 36 height 34
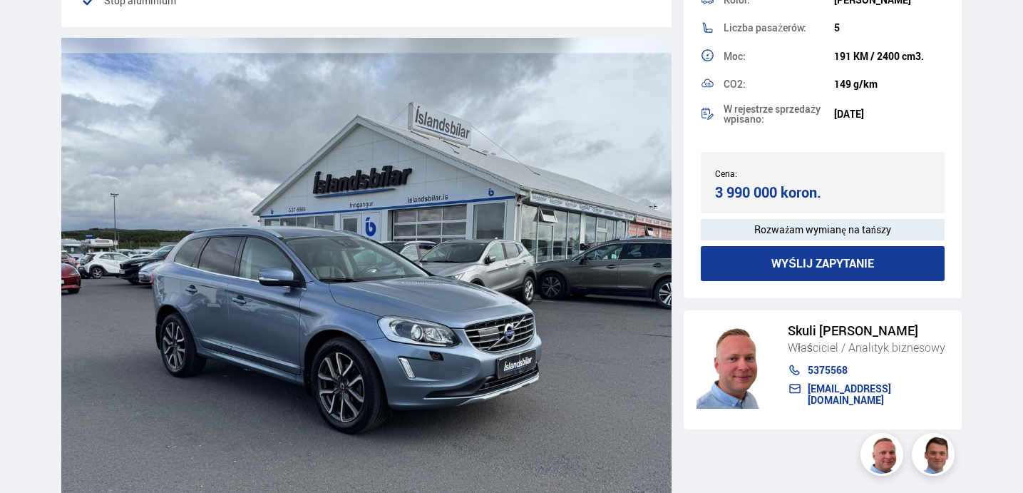
click at [559, 358] on img at bounding box center [366, 282] width 611 height 488
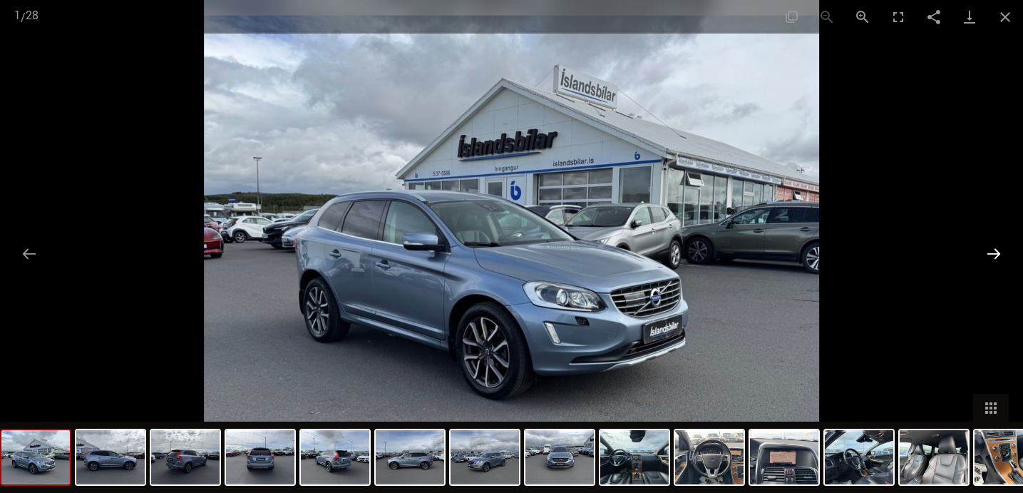
click at [995, 255] on button "Następny slajd" at bounding box center [994, 253] width 30 height 28
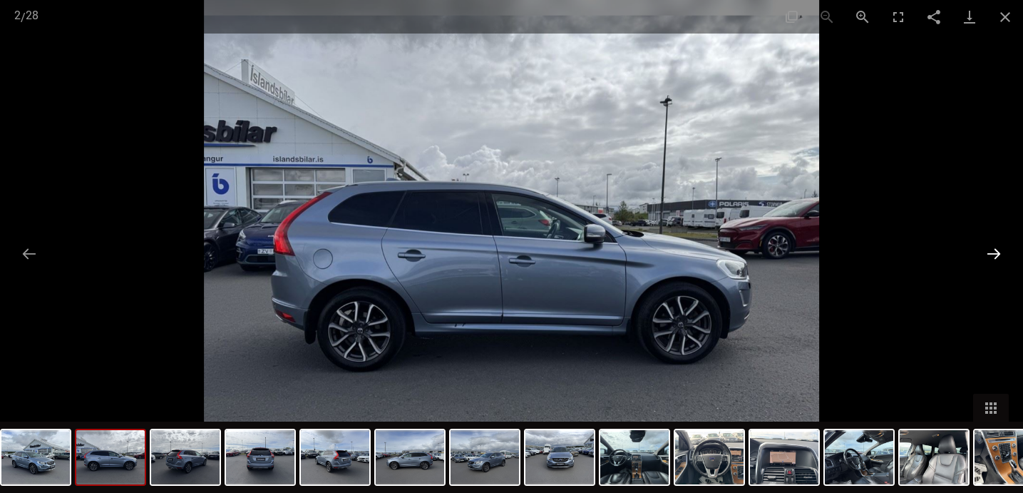
click at [995, 255] on button "Następny slajd" at bounding box center [994, 253] width 30 height 28
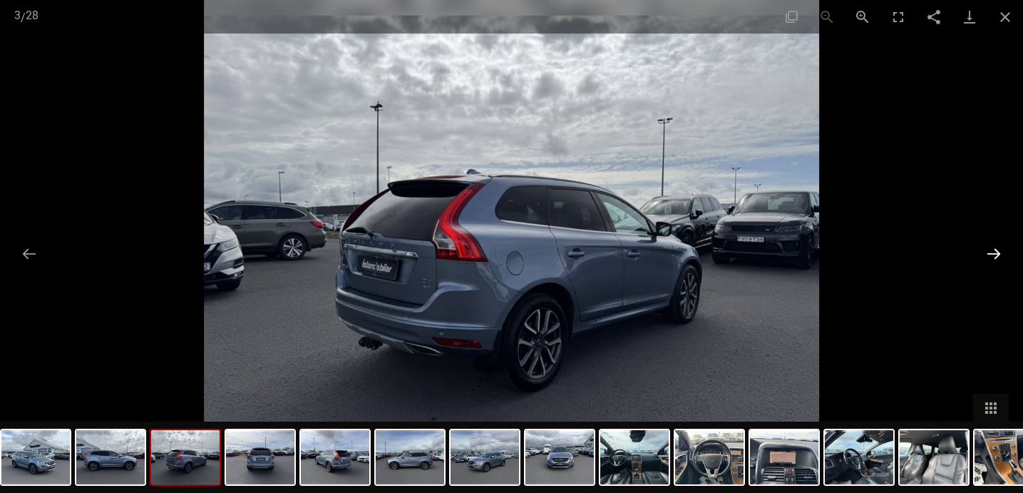
click at [995, 255] on button "Następny slajd" at bounding box center [994, 253] width 30 height 28
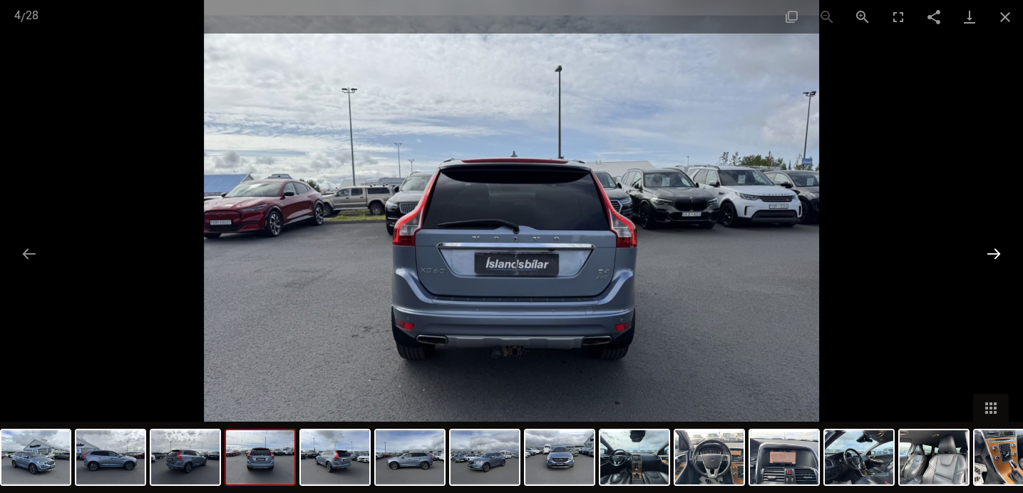
click at [995, 255] on button "Następny slajd" at bounding box center [994, 253] width 30 height 28
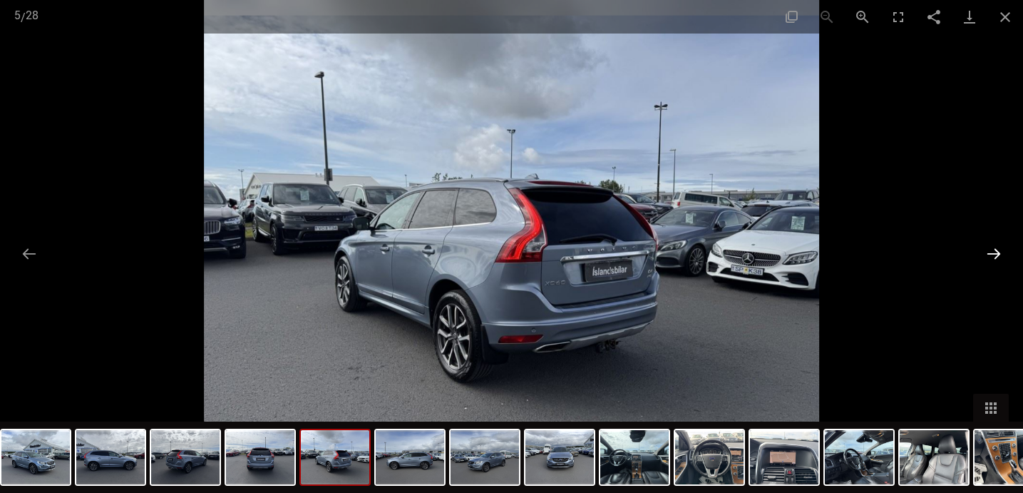
click at [995, 255] on button "Następny slajd" at bounding box center [994, 253] width 30 height 28
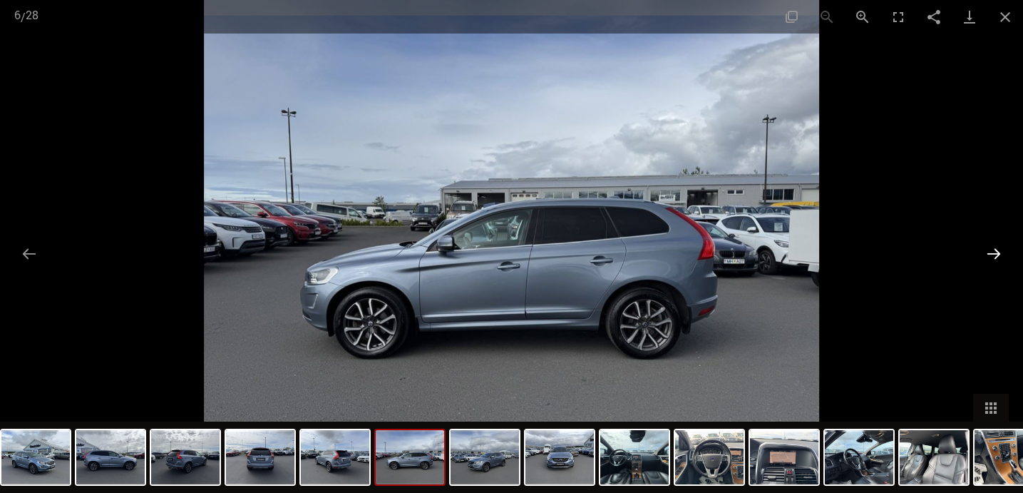
click at [995, 255] on button "Następny slajd" at bounding box center [994, 253] width 30 height 28
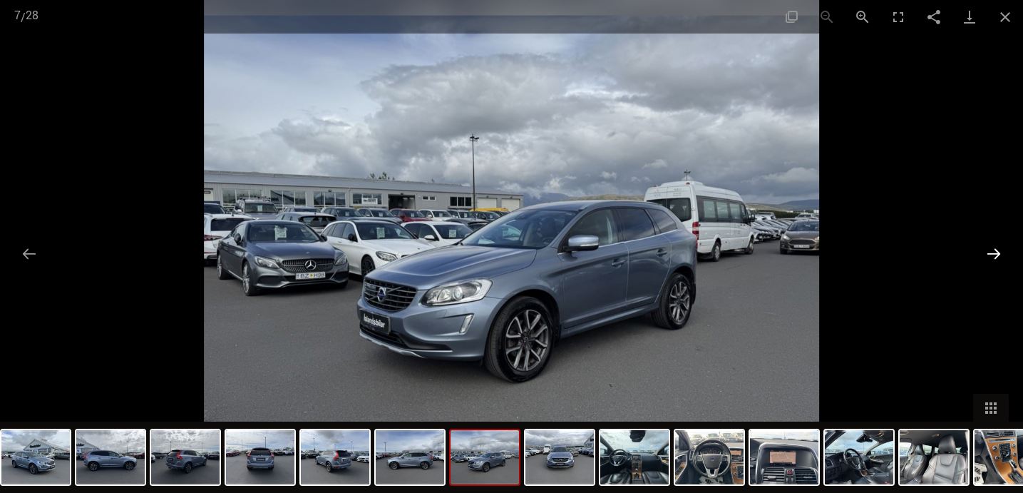
click at [995, 255] on button "Następny slajd" at bounding box center [994, 253] width 30 height 28
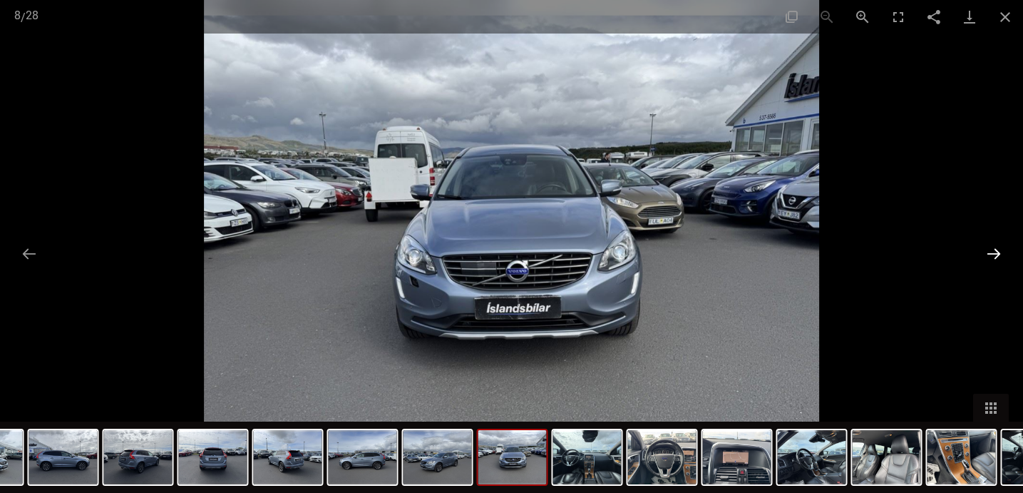
click at [995, 256] on button "Następny slajd" at bounding box center [994, 253] width 30 height 28
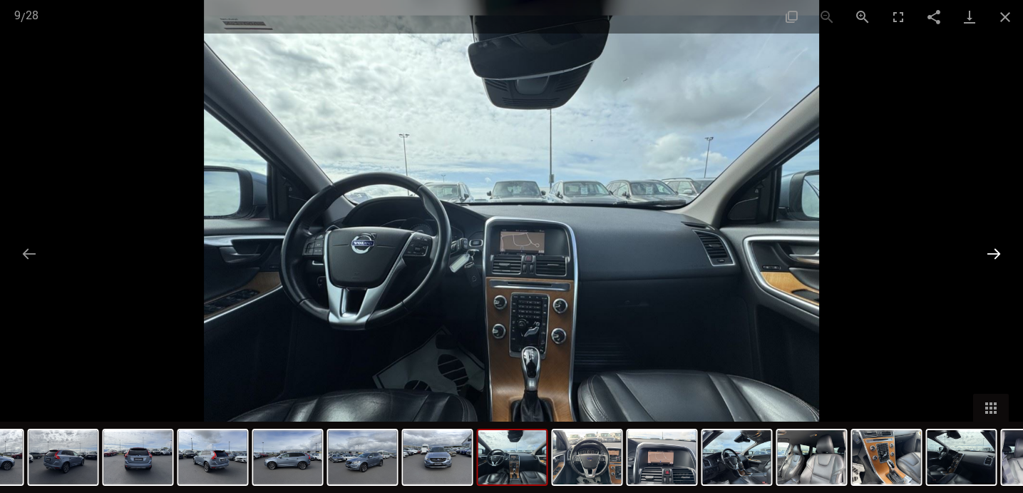
click at [993, 254] on button "Następny slajd" at bounding box center [994, 253] width 30 height 28
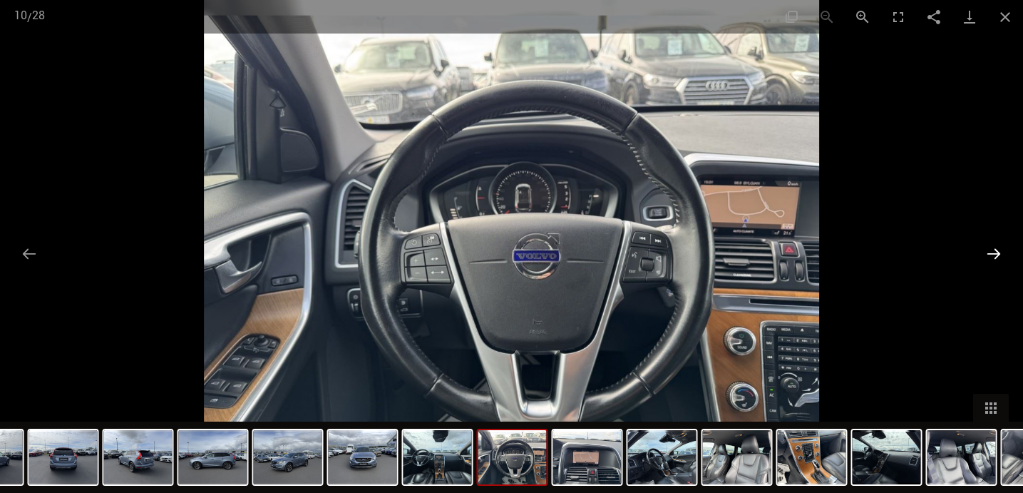
click at [993, 254] on button "Następny slajd" at bounding box center [994, 253] width 30 height 28
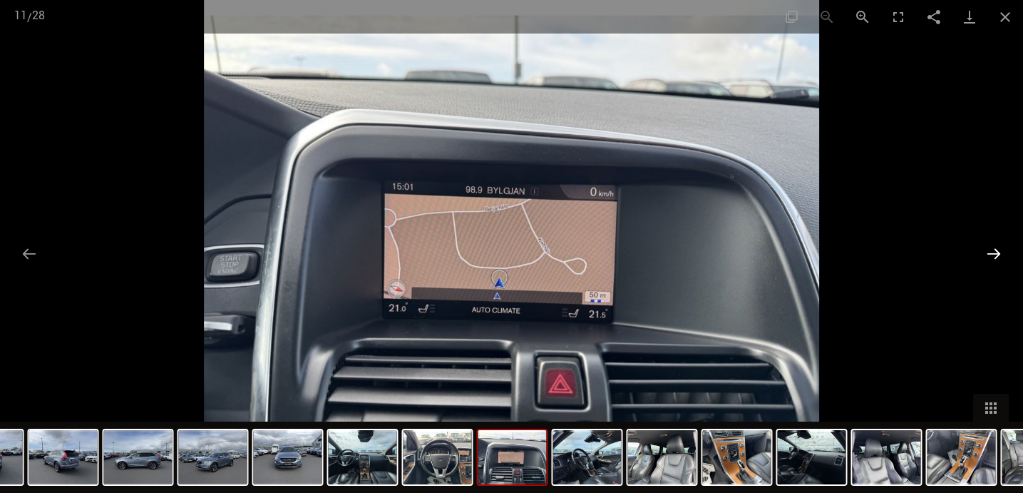
click at [993, 254] on button "Następny slajd" at bounding box center [994, 253] width 30 height 28
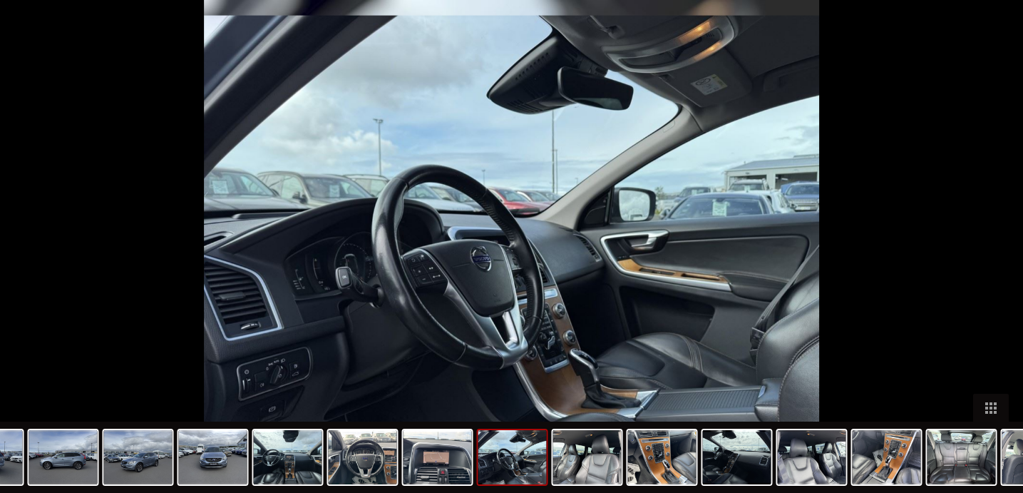
click at [993, 254] on button "Następny slajd" at bounding box center [1001, 253] width 30 height 28
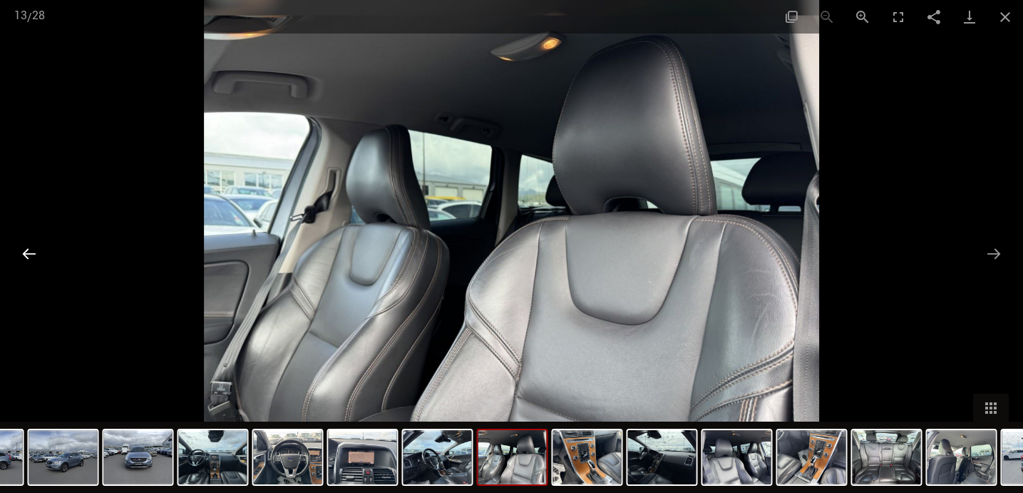
click at [26, 253] on button "Poprzedni slajd" at bounding box center [29, 253] width 30 height 28
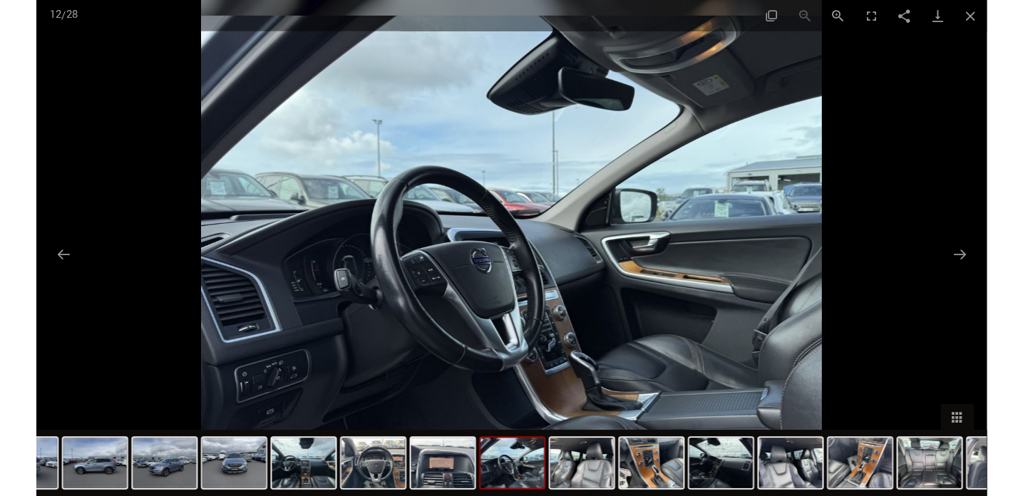
scroll to position [349, 0]
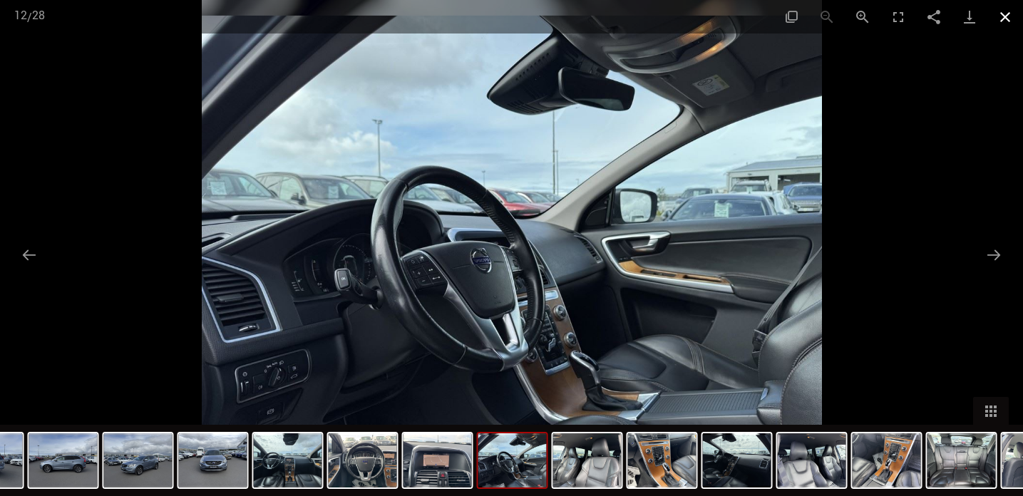
click at [1014, 14] on button "Zamknij galerię" at bounding box center [1005, 17] width 36 height 34
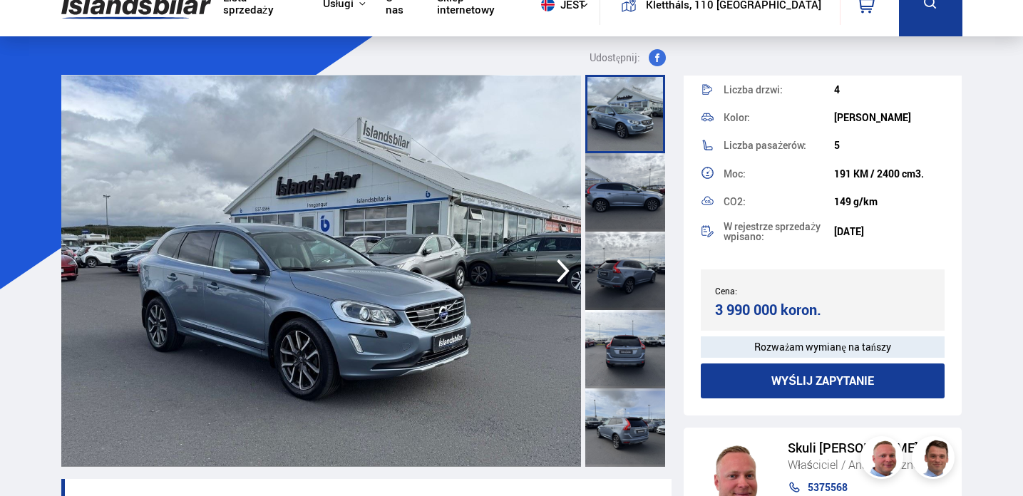
scroll to position [0, 0]
